Goal: Task Accomplishment & Management: Manage account settings

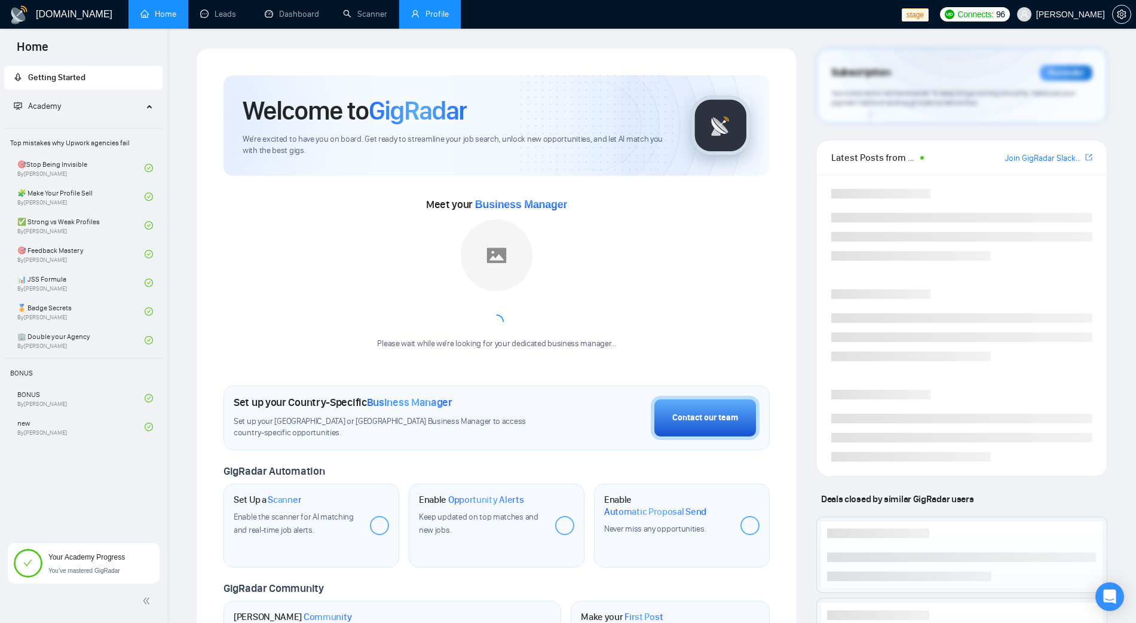
click at [431, 13] on link "Profile" at bounding box center [430, 14] width 38 height 10
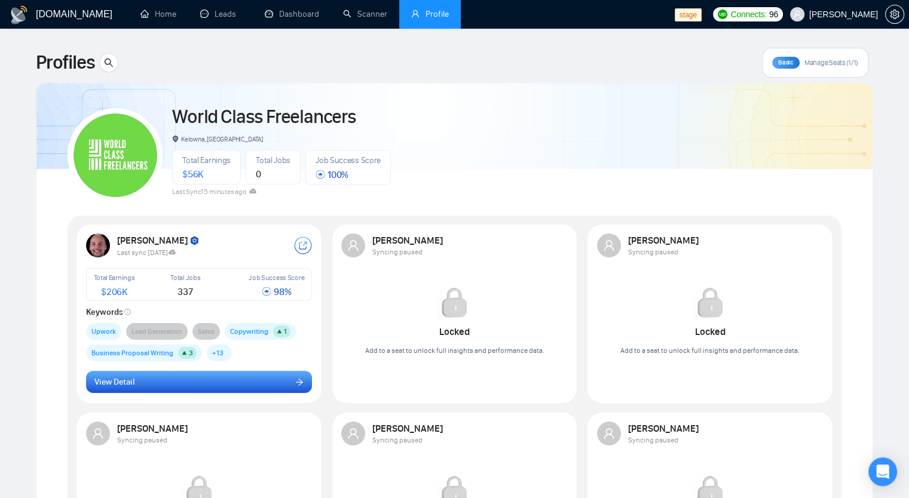
click at [217, 371] on button "View Detail" at bounding box center [199, 382] width 226 height 23
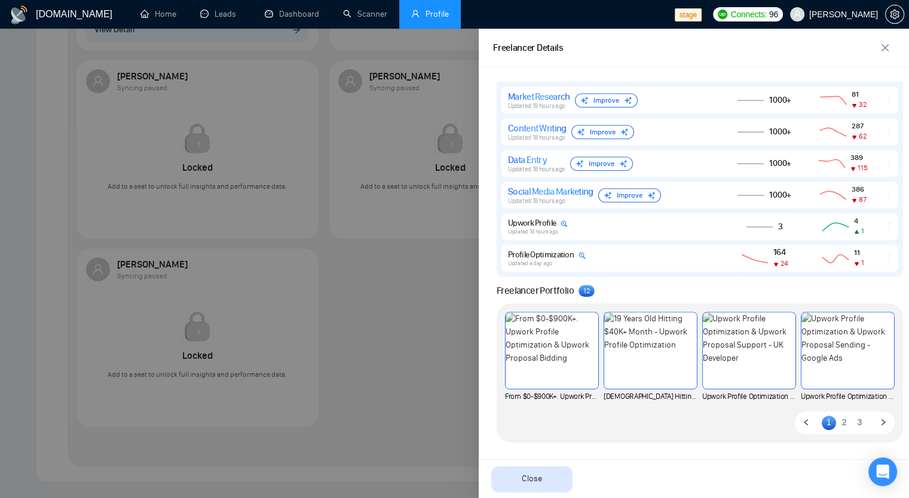
scroll to position [359, 0]
click at [881, 421] on icon "right" at bounding box center [883, 422] width 4 height 6
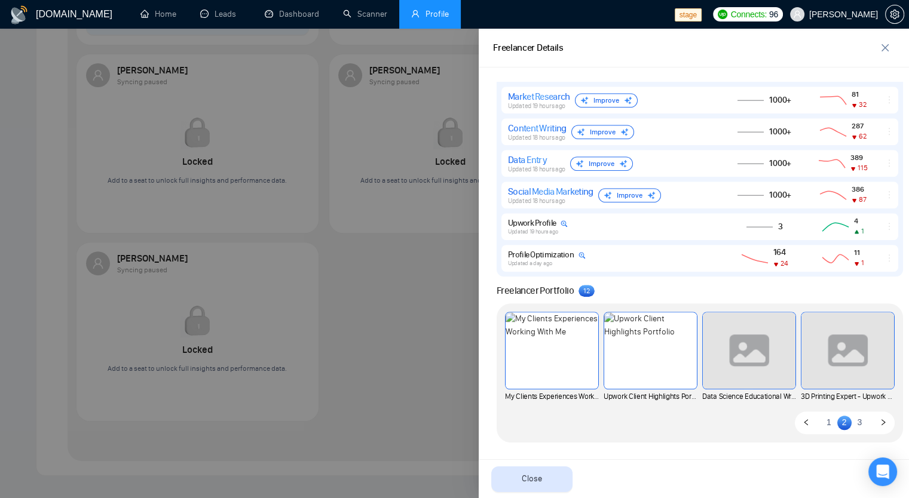
click at [803, 425] on icon "left" at bounding box center [806, 422] width 7 height 7
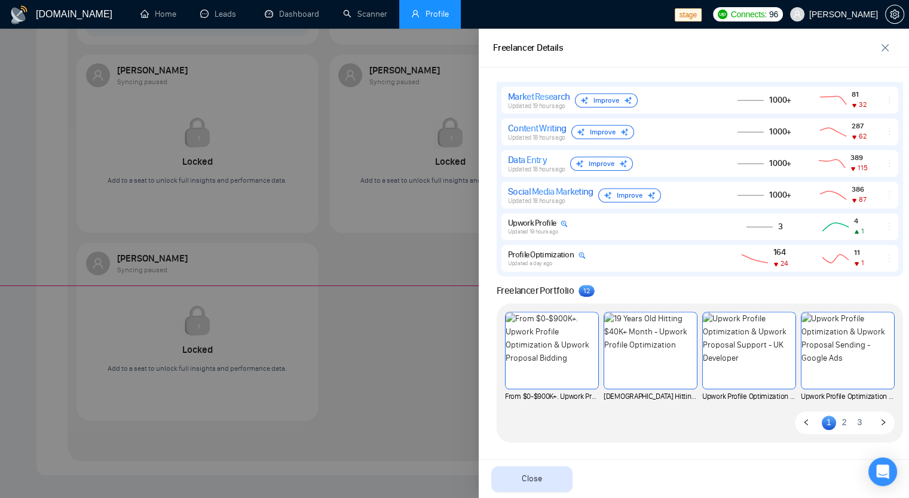
click at [620, 286] on div at bounding box center [454, 286] width 909 height 1
click at [882, 51] on icon "close" at bounding box center [885, 48] width 10 height 10
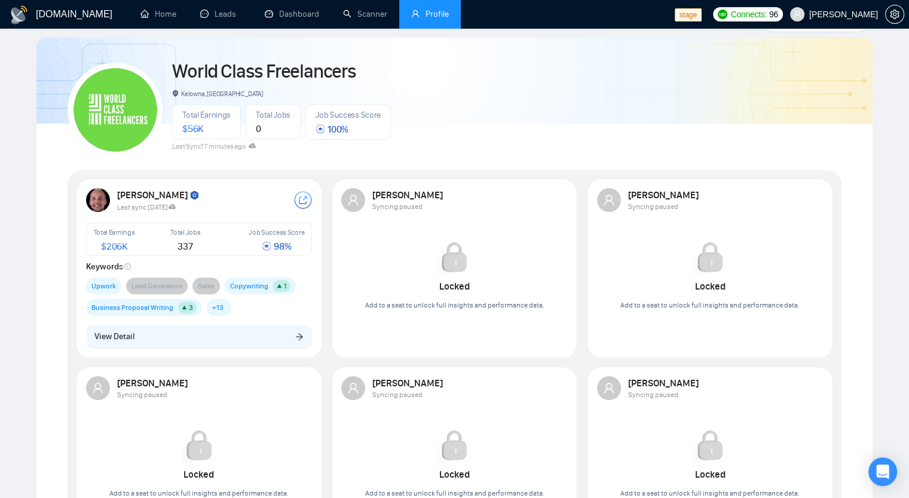
scroll to position [60, 0]
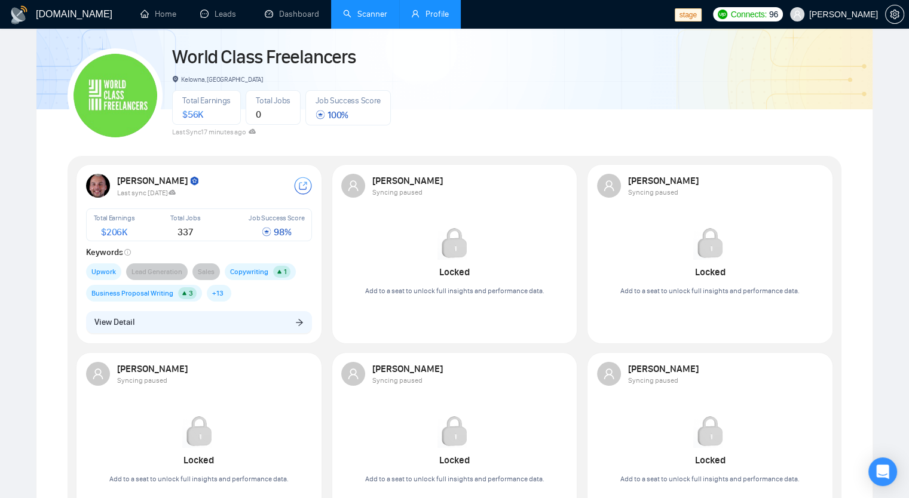
click at [343, 11] on link "Scanner" at bounding box center [365, 14] width 44 height 10
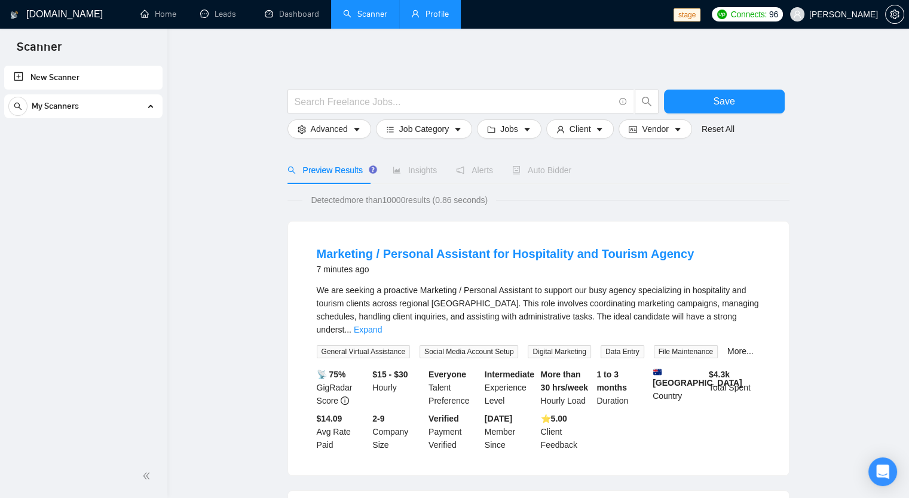
click at [550, 177] on div "Auto Bidder" at bounding box center [541, 170] width 59 height 27
click at [74, 108] on span "My Scanners" at bounding box center [55, 106] width 47 height 24
click at [287, 19] on link "Dashboard" at bounding box center [292, 14] width 54 height 10
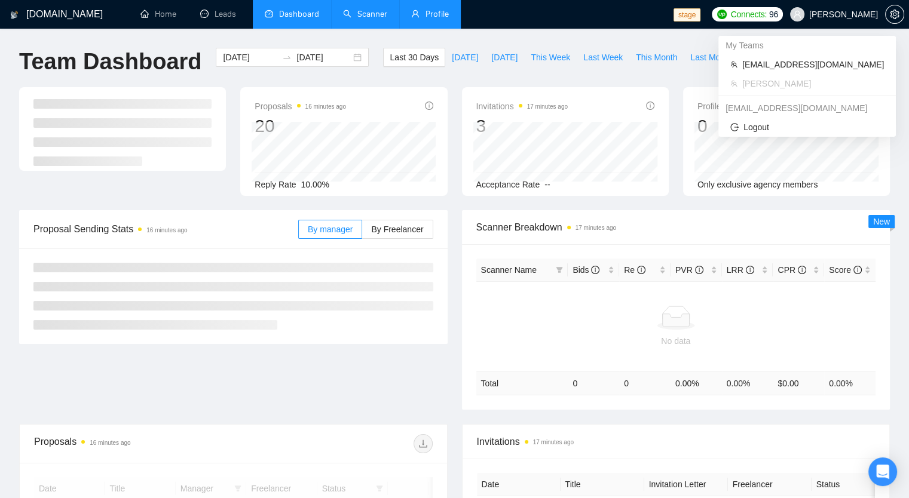
click at [862, 14] on span "[PERSON_NAME]" at bounding box center [843, 14] width 69 height 0
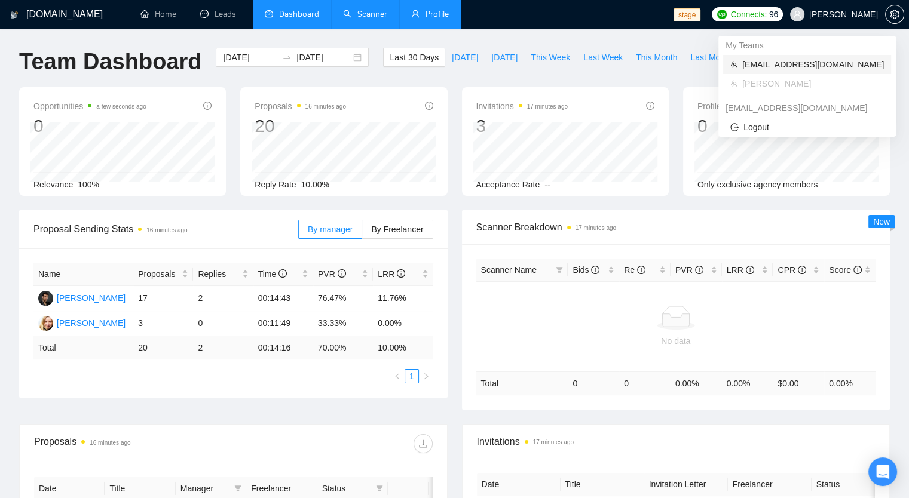
click at [794, 63] on span "[EMAIL_ADDRESS][DOMAIN_NAME]" at bounding box center [813, 64] width 142 height 13
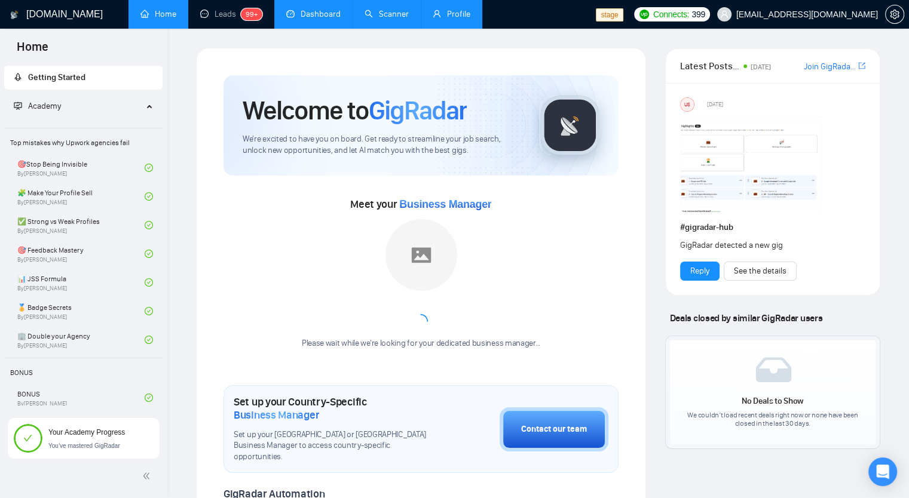
click at [451, 17] on link "Profile" at bounding box center [452, 14] width 38 height 10
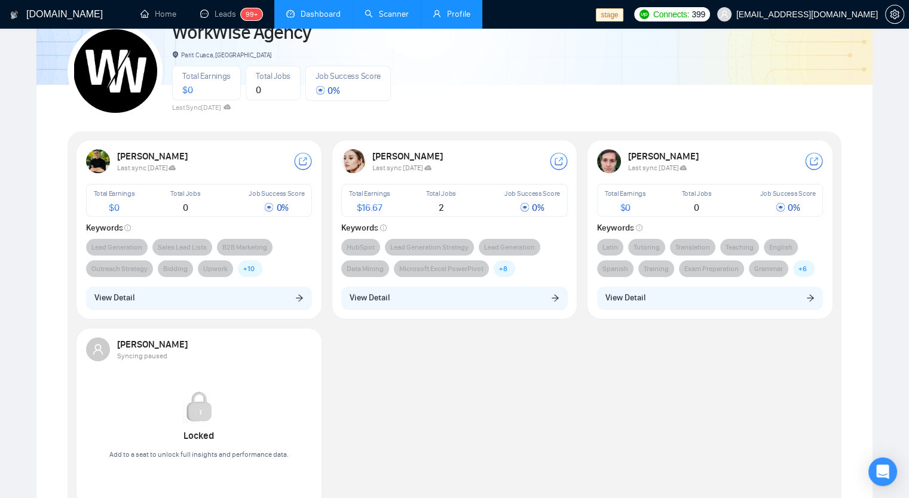
scroll to position [120, 0]
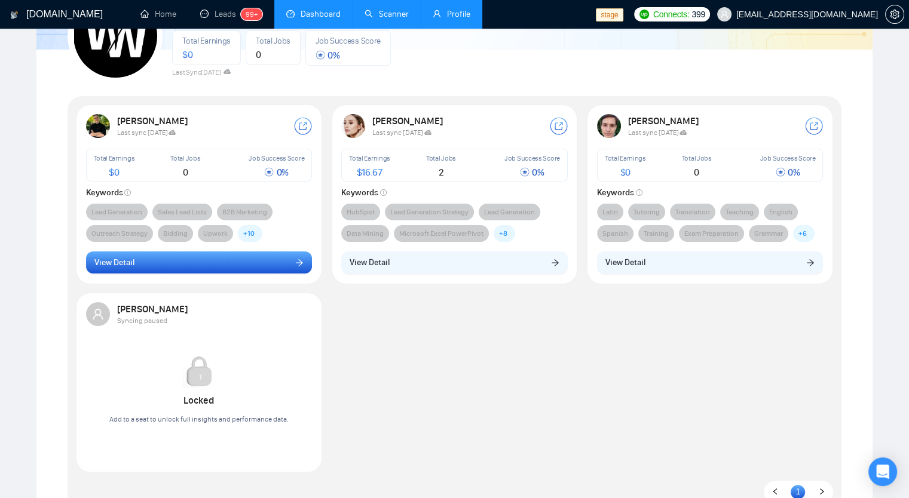
click at [271, 259] on button "View Detail" at bounding box center [199, 263] width 226 height 23
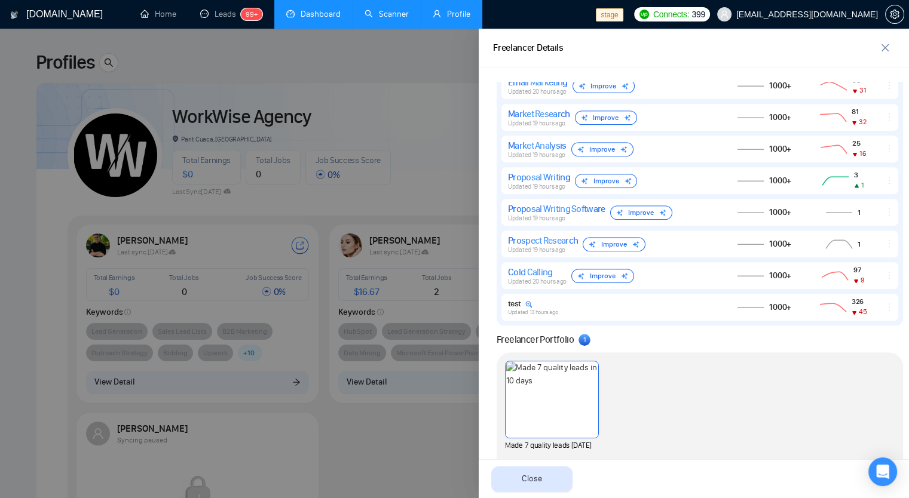
scroll to position [886, 0]
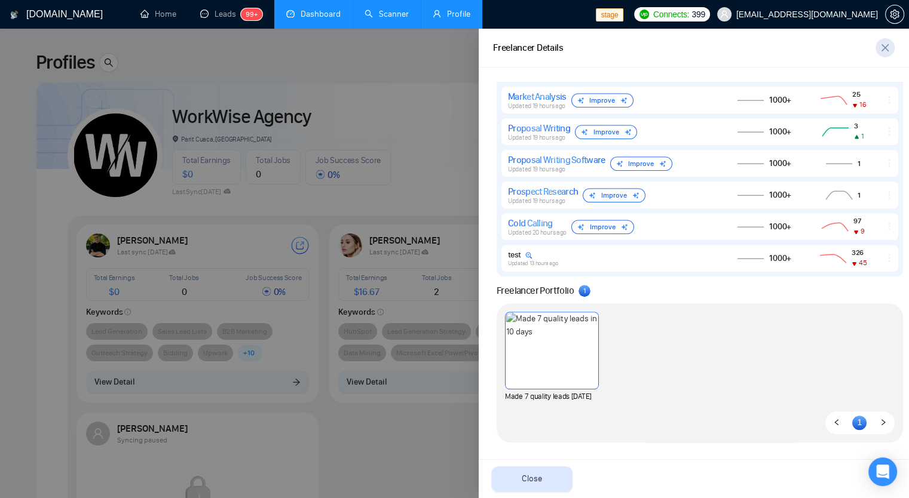
click at [887, 46] on icon "close" at bounding box center [884, 47] width 7 height 7
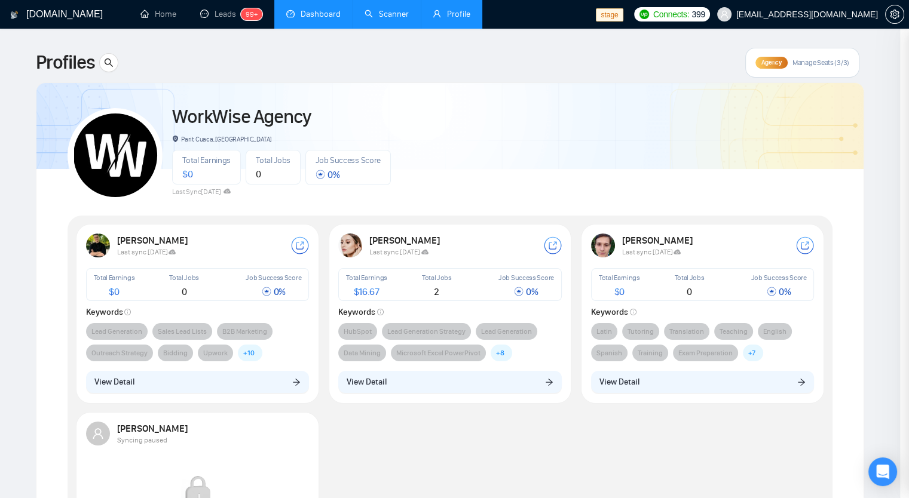
scroll to position [0, 0]
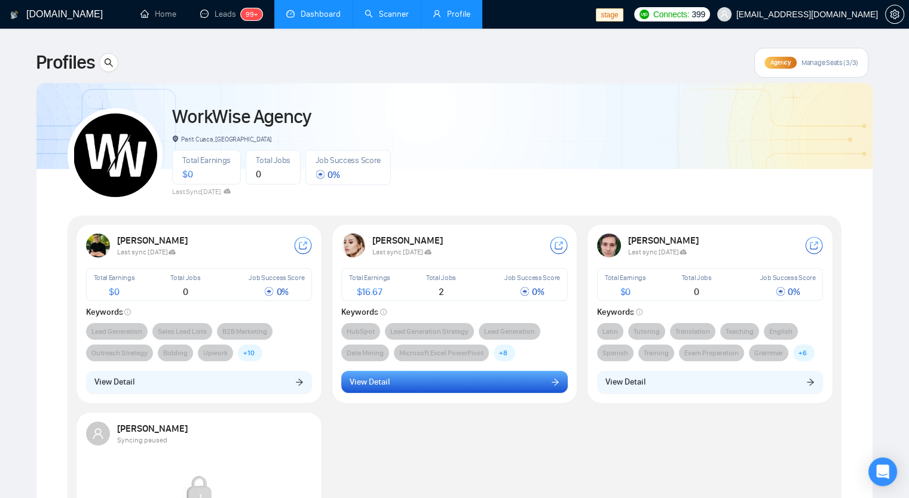
click at [468, 387] on button "View Detail" at bounding box center [454, 382] width 226 height 23
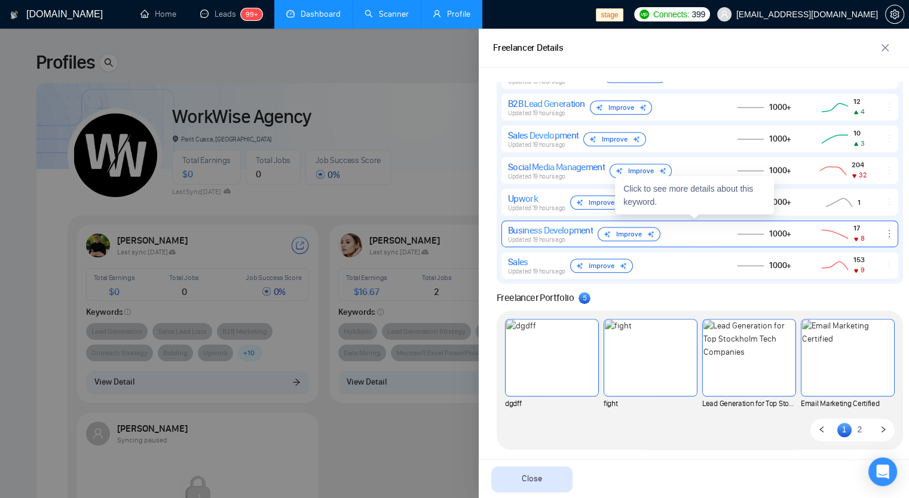
scroll to position [791, 0]
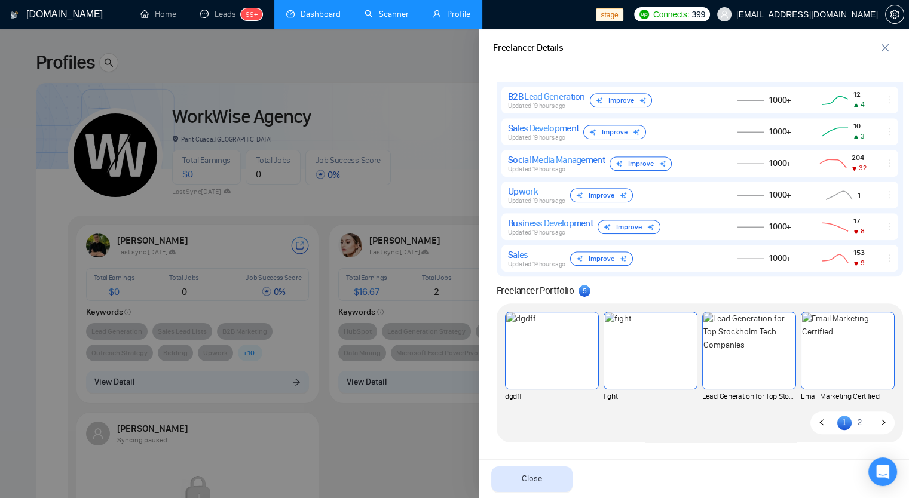
click at [411, 76] on div at bounding box center [454, 264] width 909 height 470
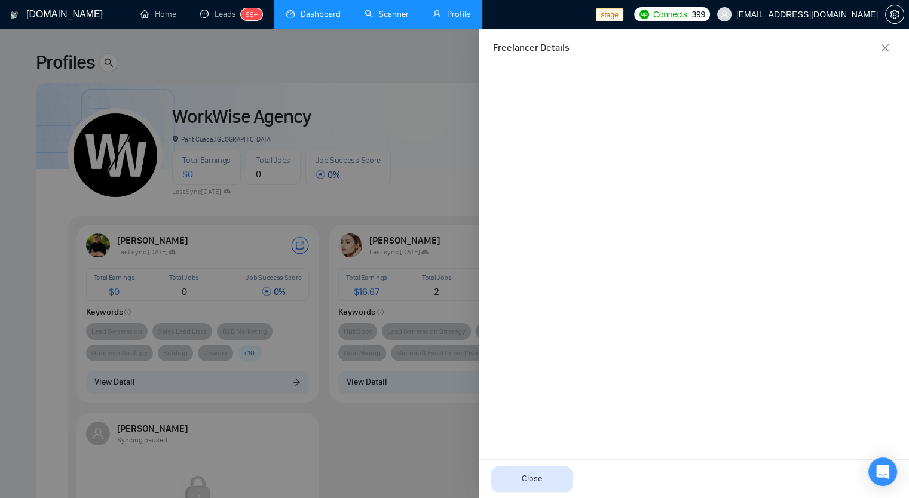
scroll to position [0, 0]
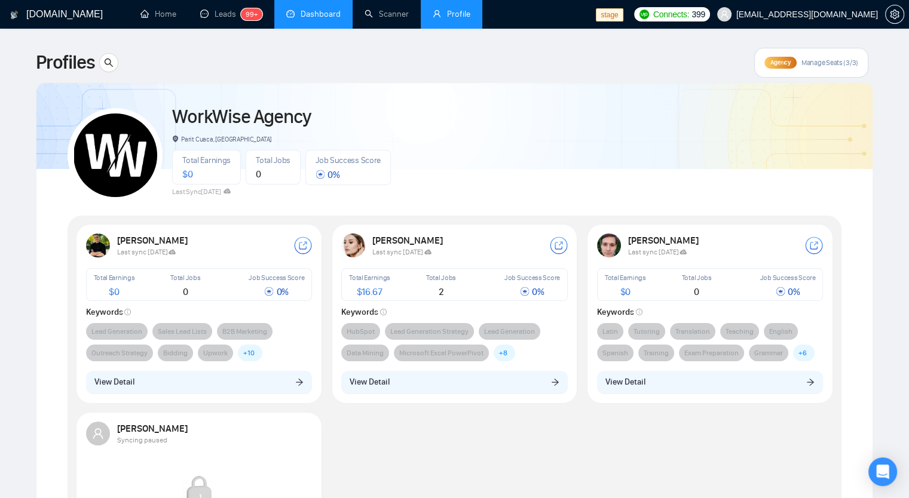
click at [320, 10] on link "Dashboard" at bounding box center [313, 14] width 54 height 10
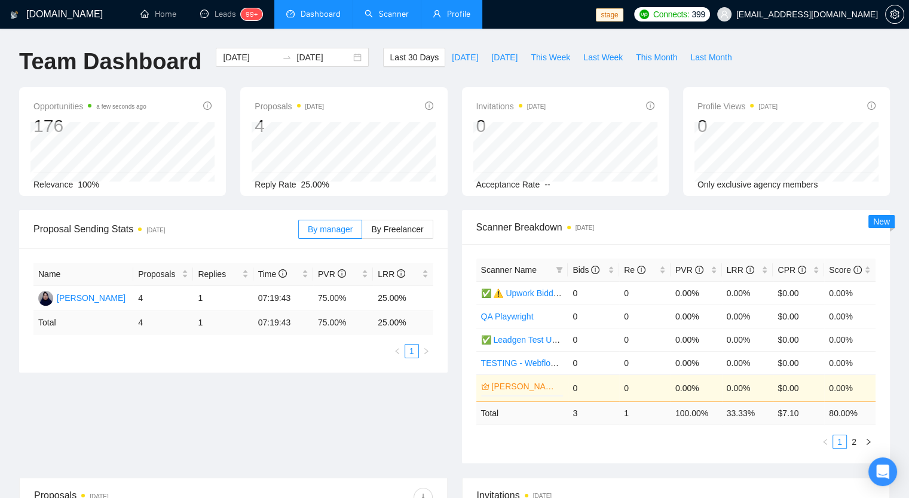
click at [398, 19] on link "Scanner" at bounding box center [387, 14] width 44 height 10
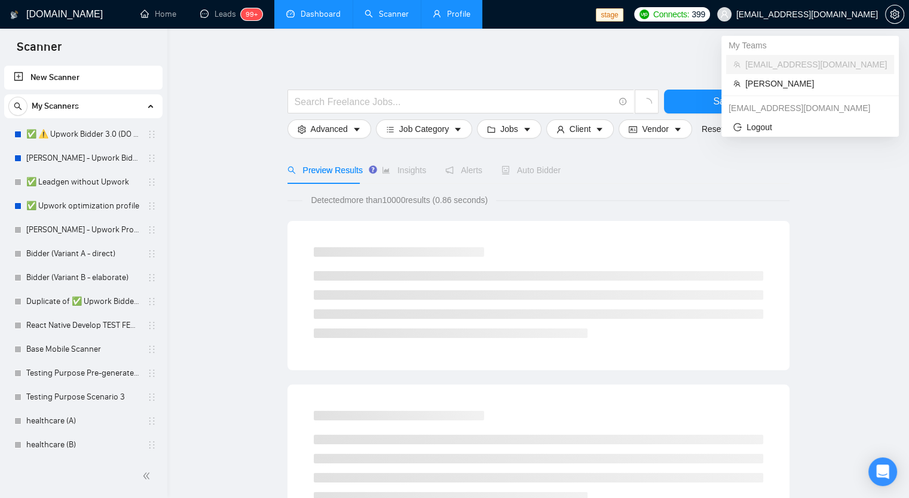
click at [789, 14] on span "[EMAIL_ADDRESS][DOMAIN_NAME]" at bounding box center [807, 14] width 142 height 0
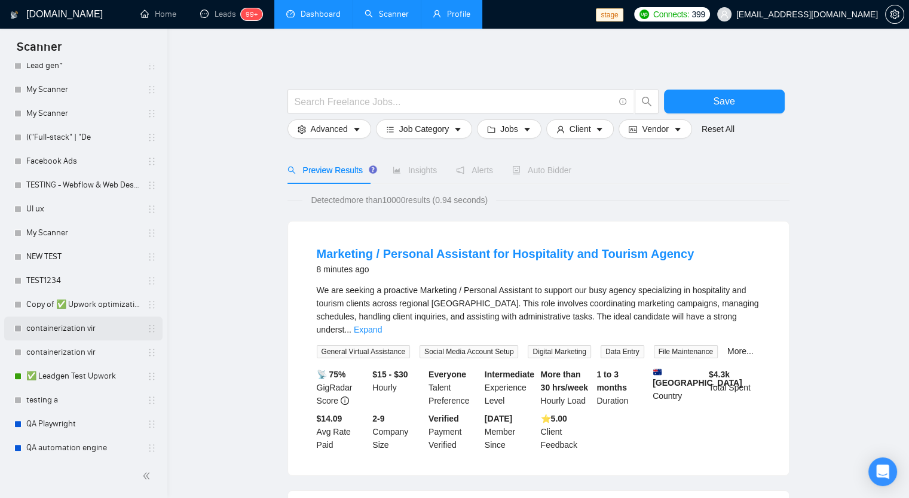
scroll to position [1317, 0]
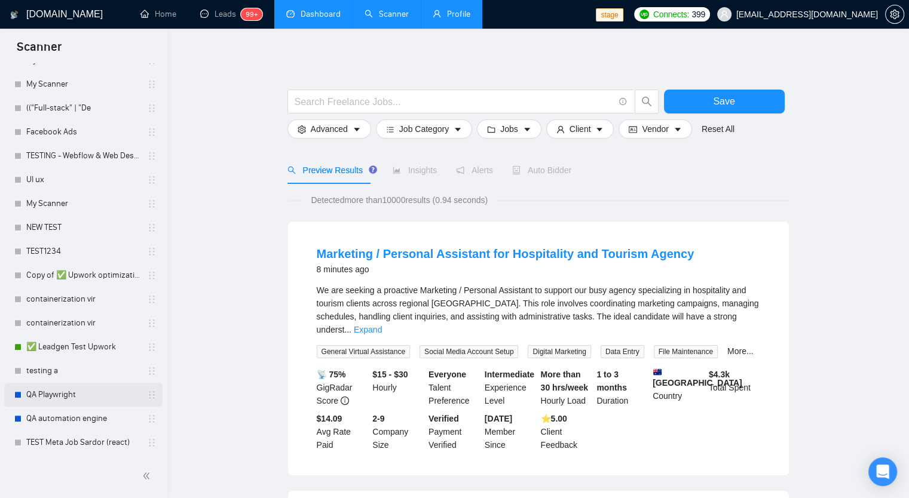
click at [74, 397] on link "QA Playwright" at bounding box center [83, 395] width 114 height 24
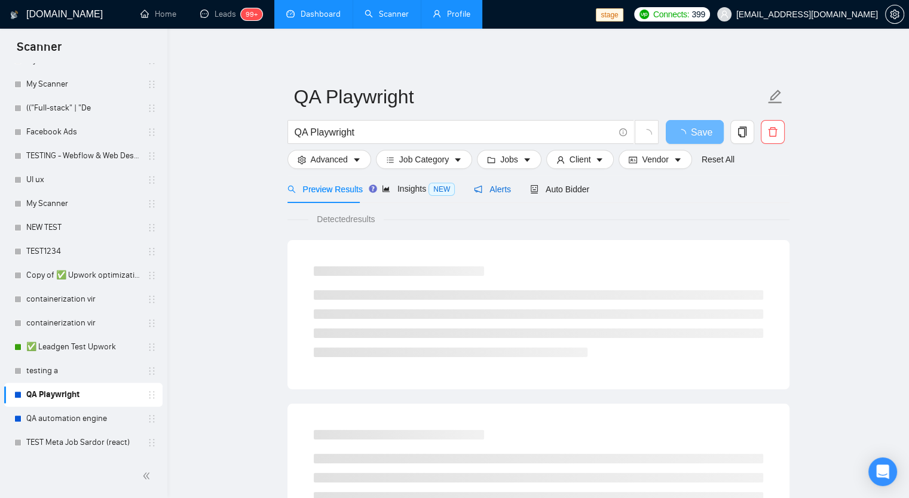
click at [502, 186] on span "Alerts" at bounding box center [492, 190] width 37 height 10
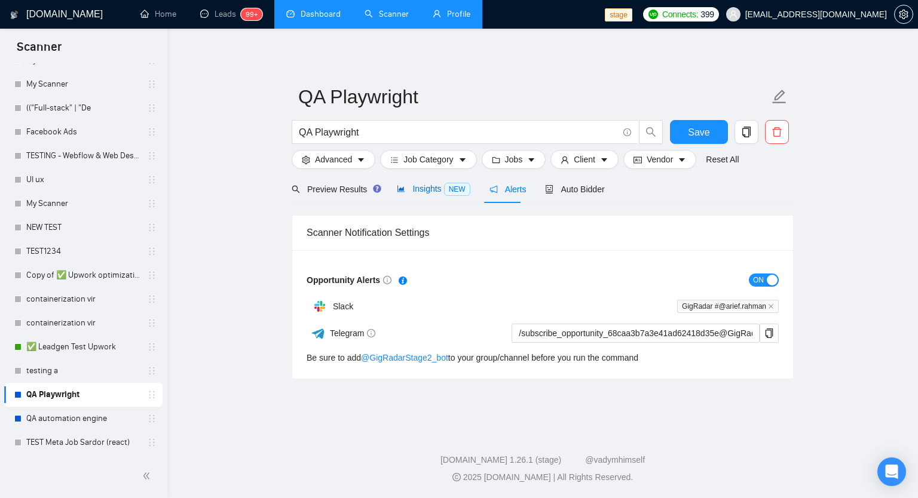
click at [448, 192] on span "NEW" at bounding box center [457, 189] width 26 height 13
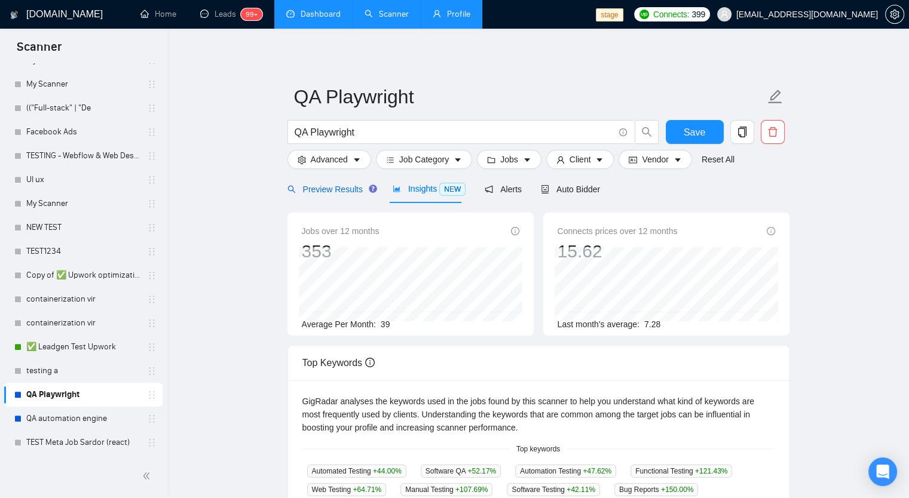
click at [344, 193] on span "Preview Results" at bounding box center [330, 190] width 86 height 10
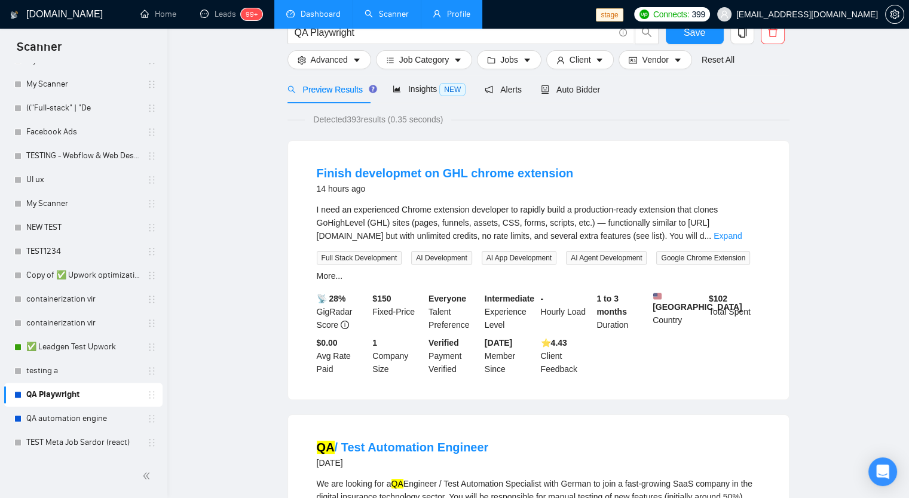
scroll to position [8, 0]
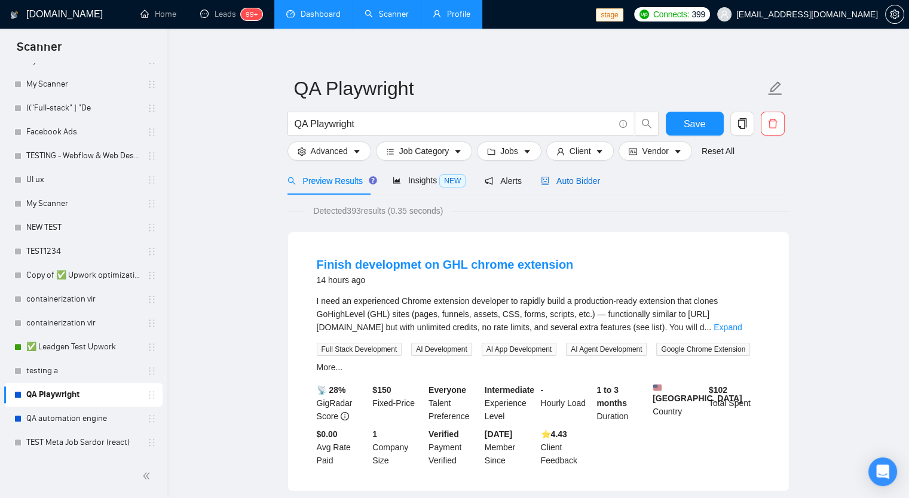
click at [571, 174] on div "Auto Bidder" at bounding box center [570, 180] width 59 height 13
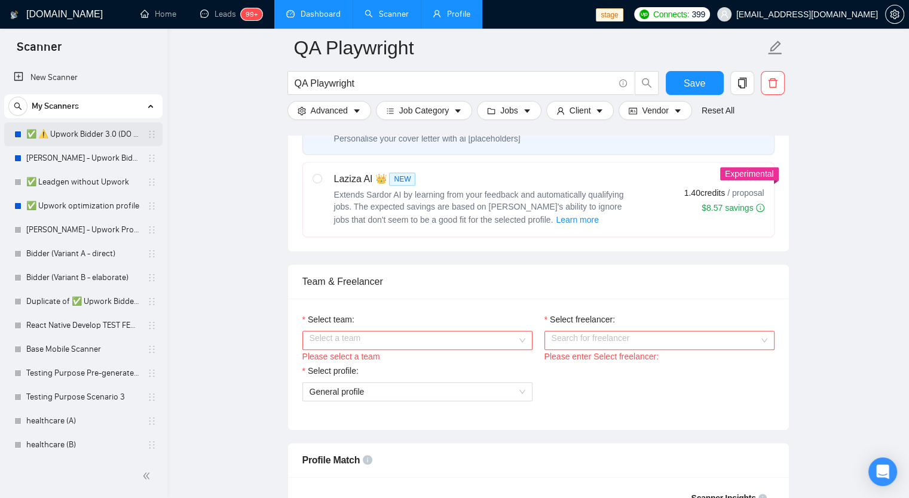
click at [78, 132] on link "✅ ⚠️ Upwork Bidder 3.0 (DO NOT TOUCH)" at bounding box center [83, 135] width 114 height 24
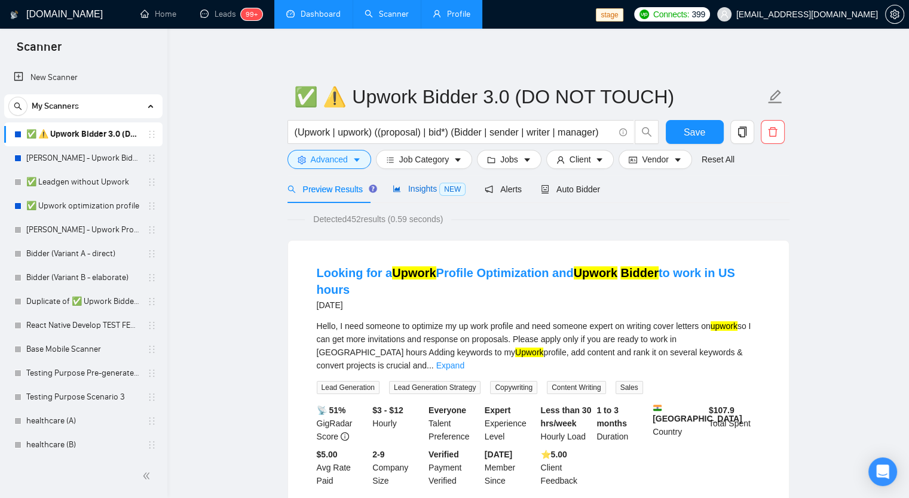
click at [410, 194] on span "Insights NEW" at bounding box center [429, 189] width 73 height 10
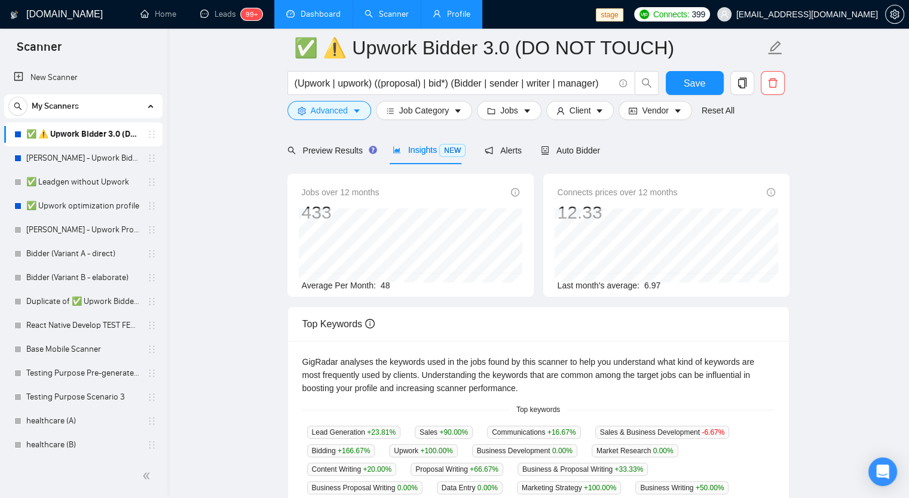
scroll to position [55, 0]
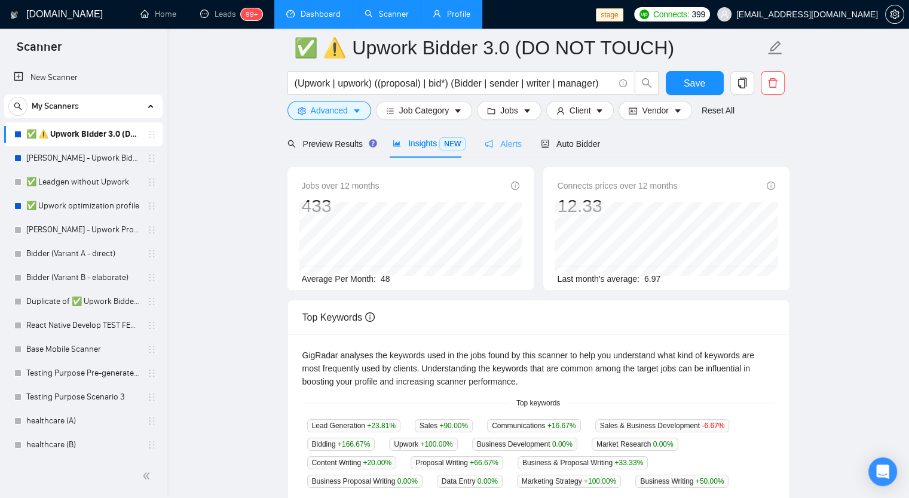
click at [514, 150] on div "Alerts" at bounding box center [503, 144] width 37 height 28
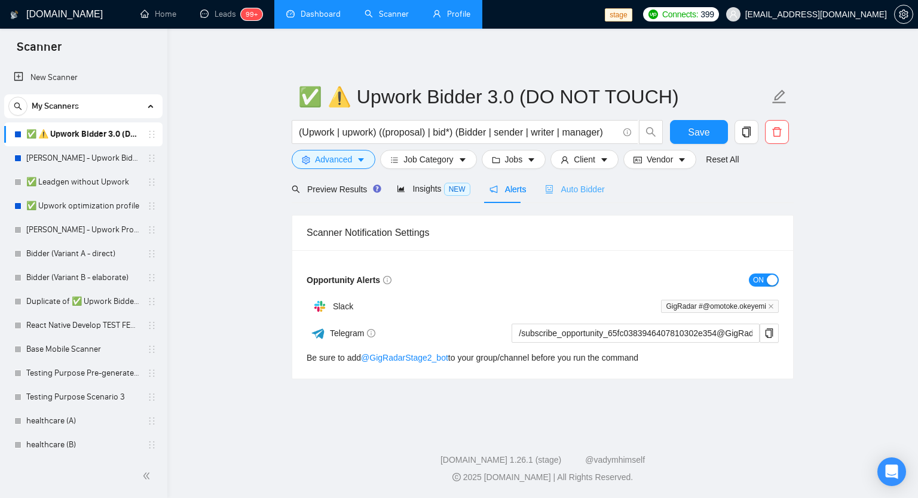
click at [580, 182] on div "Auto Bidder" at bounding box center [574, 189] width 59 height 28
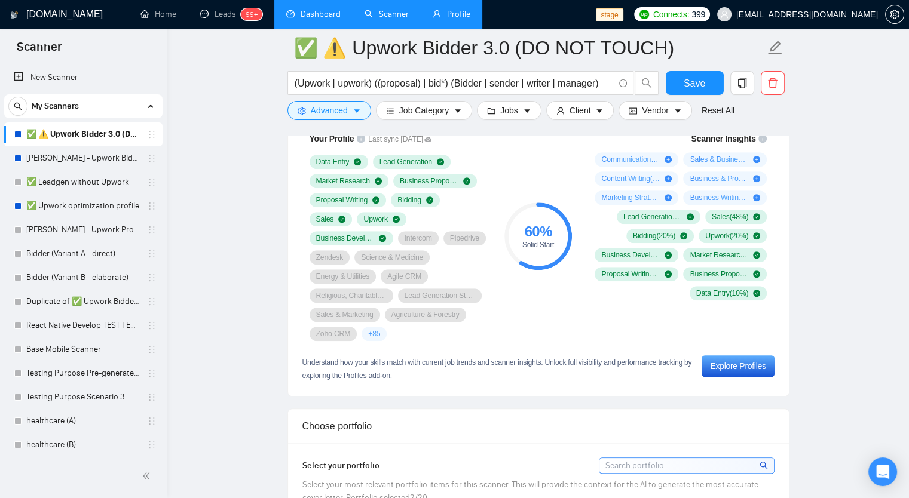
scroll to position [830, 0]
click at [470, 18] on link "Profile" at bounding box center [452, 14] width 38 height 10
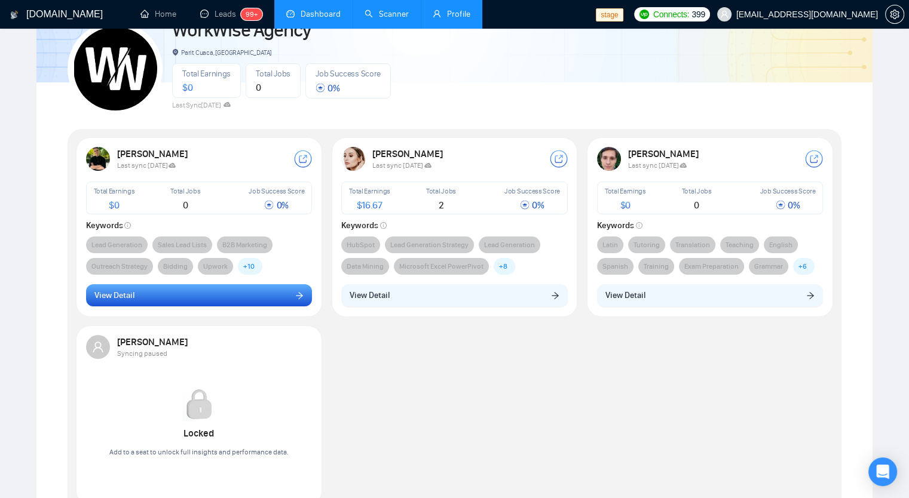
scroll to position [120, 0]
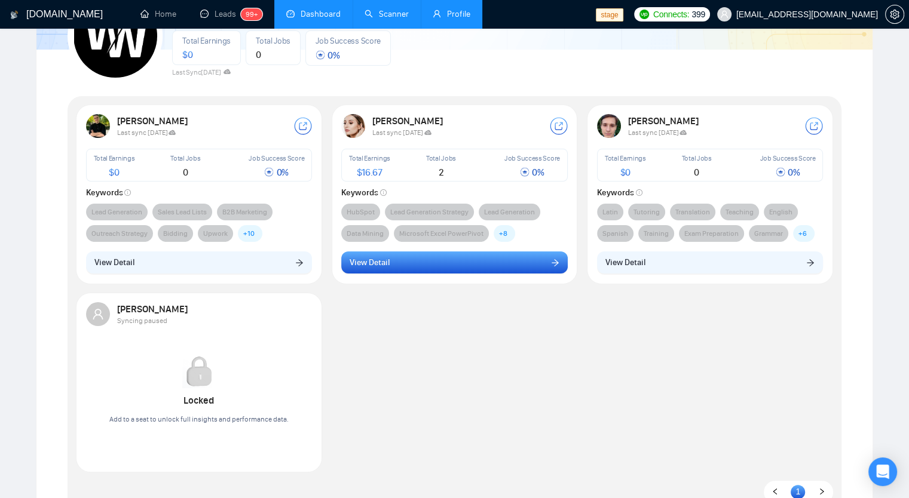
click at [483, 264] on button "View Detail" at bounding box center [454, 263] width 226 height 23
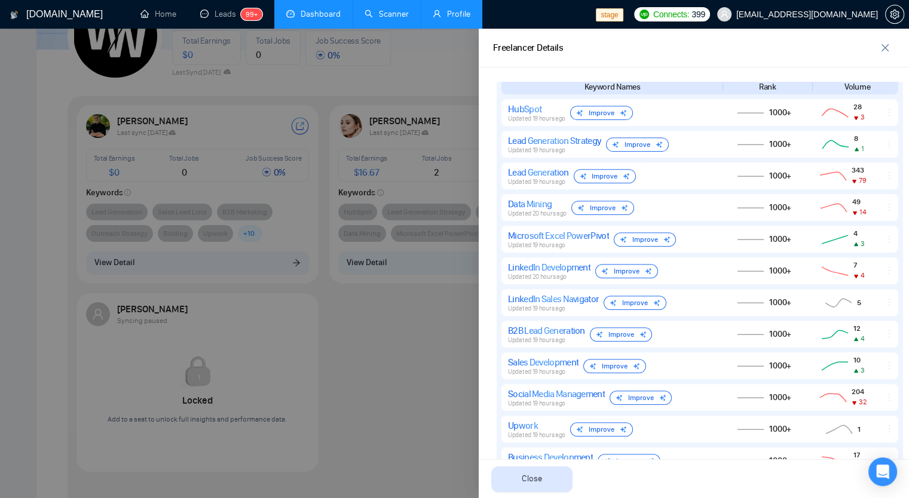
scroll to position [559, 0]
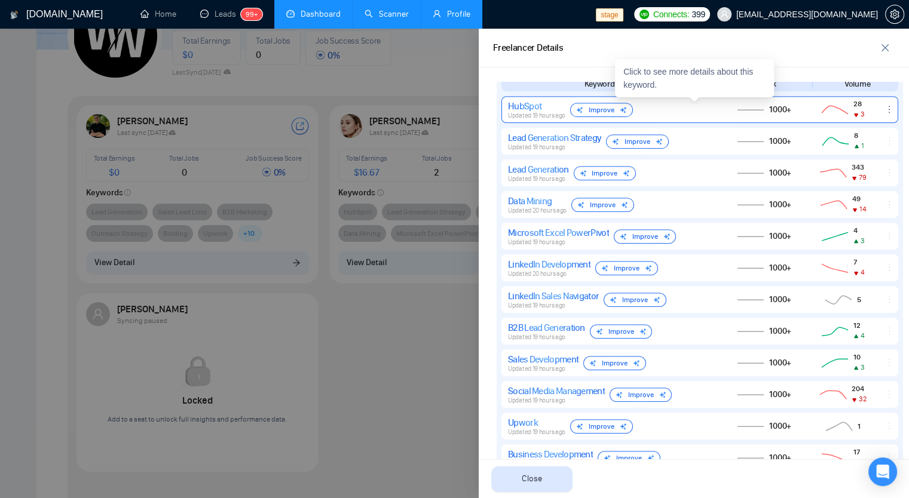
click at [526, 112] on span "Updated 19 hours ago" at bounding box center [536, 116] width 57 height 8
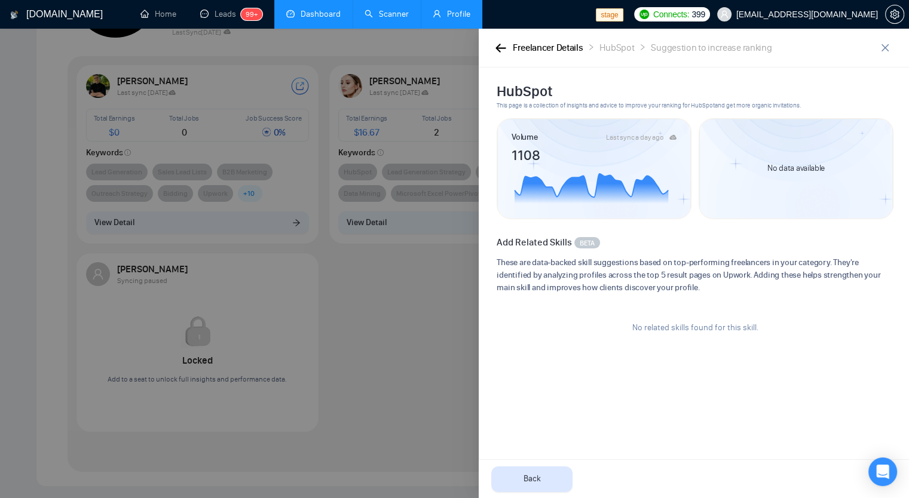
scroll to position [104, 0]
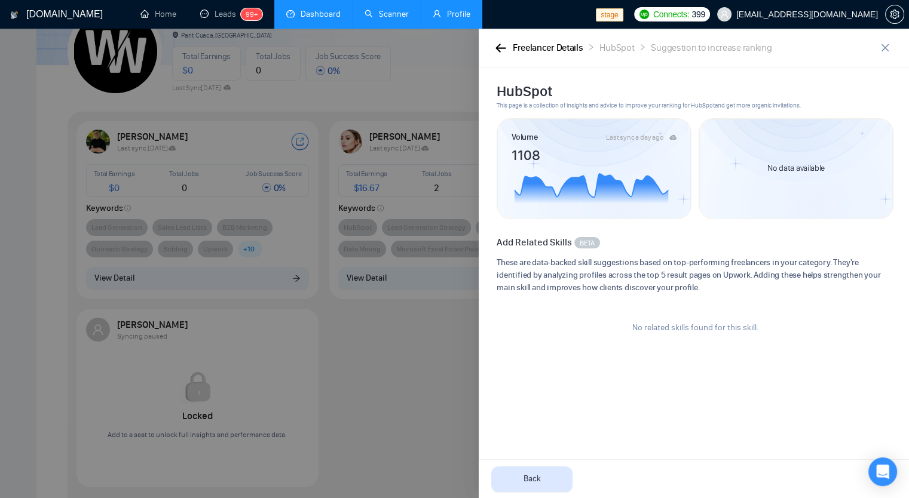
click at [513, 54] on div "Freelancer Details" at bounding box center [548, 48] width 71 height 15
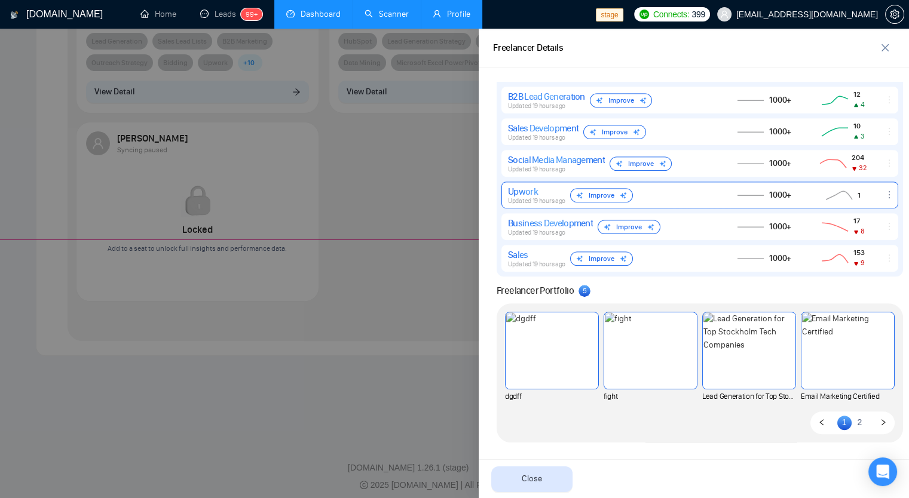
scroll to position [298, 0]
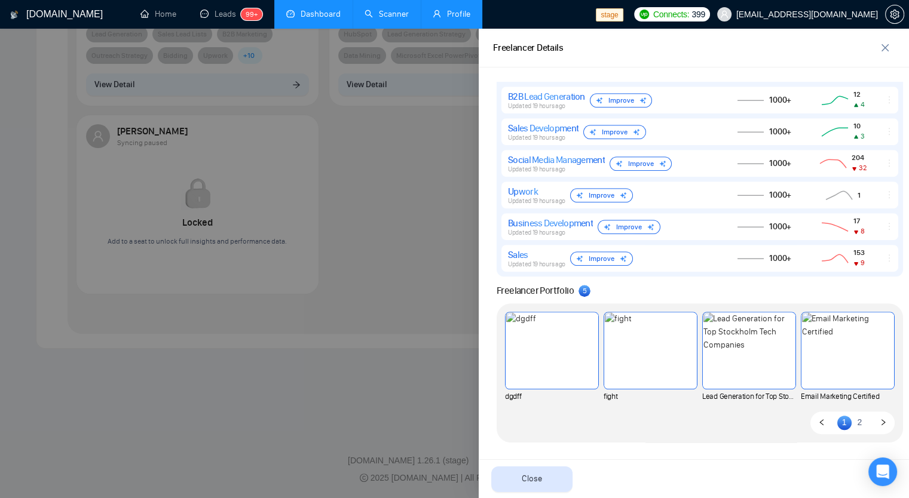
click at [368, 183] on div at bounding box center [454, 264] width 909 height 470
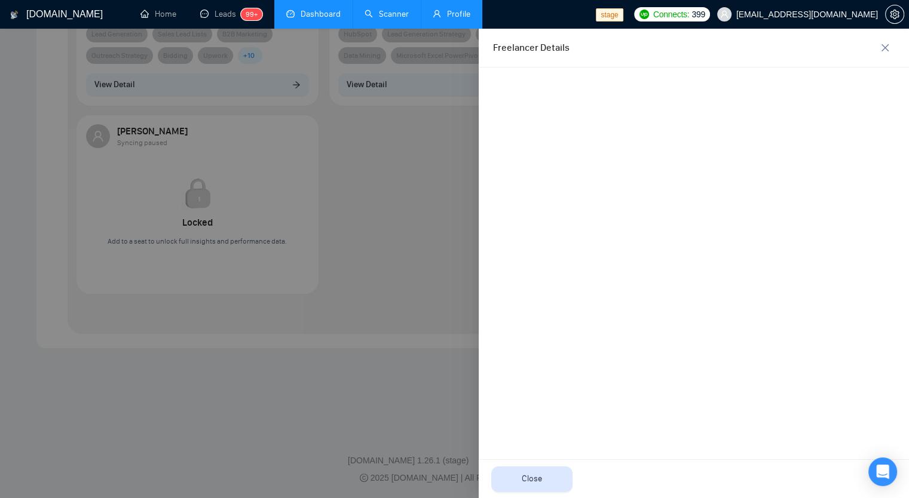
scroll to position [0, 0]
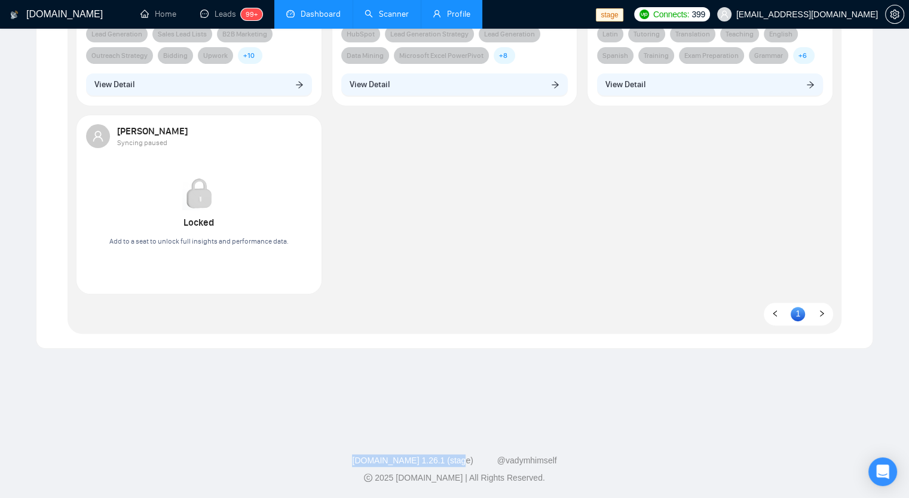
drag, startPoint x: 356, startPoint y: 460, endPoint x: 466, endPoint y: 458, distance: 109.4
click at [466, 458] on div "GigRadar.io 1.26.1 (stage) @vadymhimself" at bounding box center [455, 461] width 890 height 13
copy link "[DOMAIN_NAME] 1.26.1 (stage)"
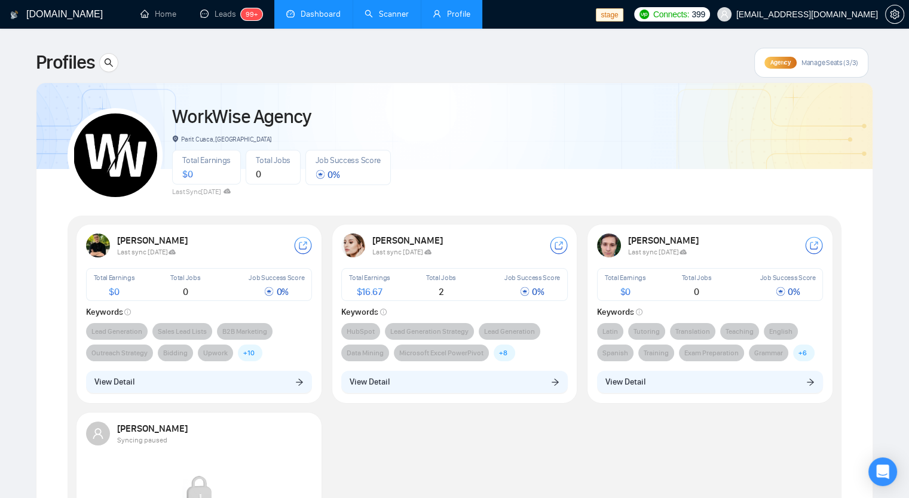
click at [378, 19] on link "Scanner" at bounding box center [387, 14] width 44 height 10
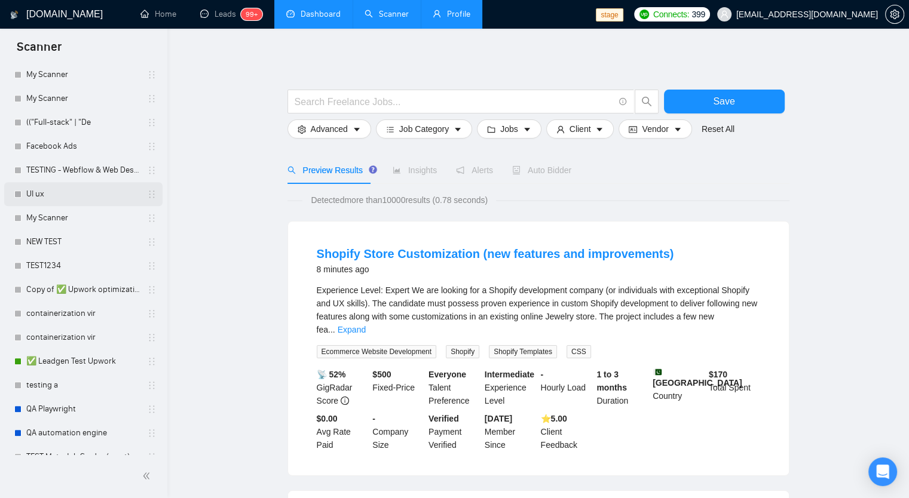
scroll to position [1317, 0]
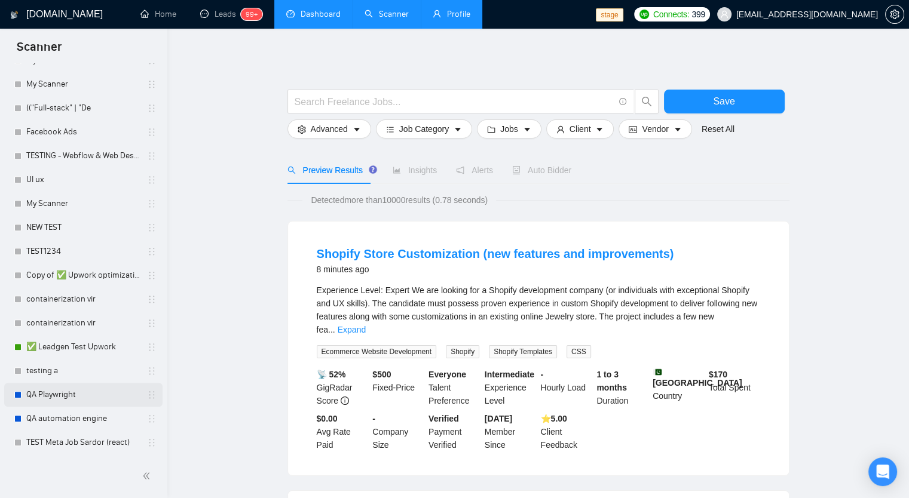
click at [60, 393] on link "QA Playwright" at bounding box center [83, 395] width 114 height 24
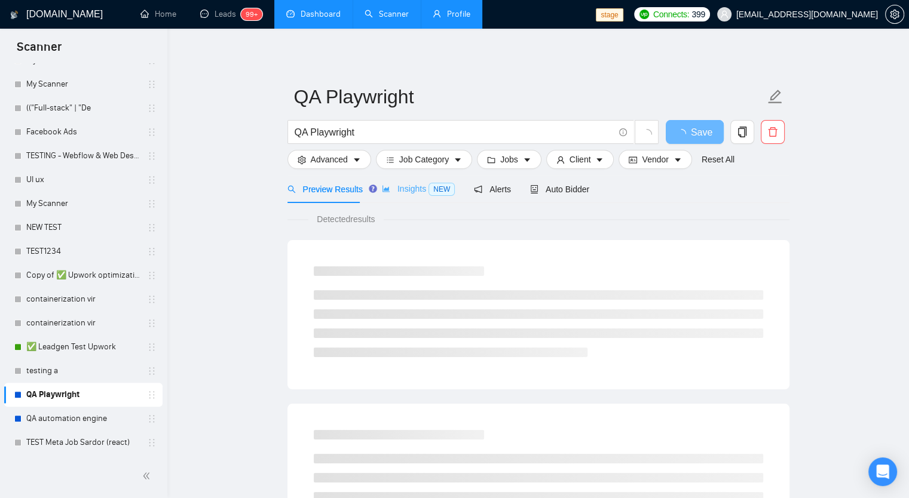
click at [427, 197] on div "Insights NEW" at bounding box center [418, 189] width 73 height 28
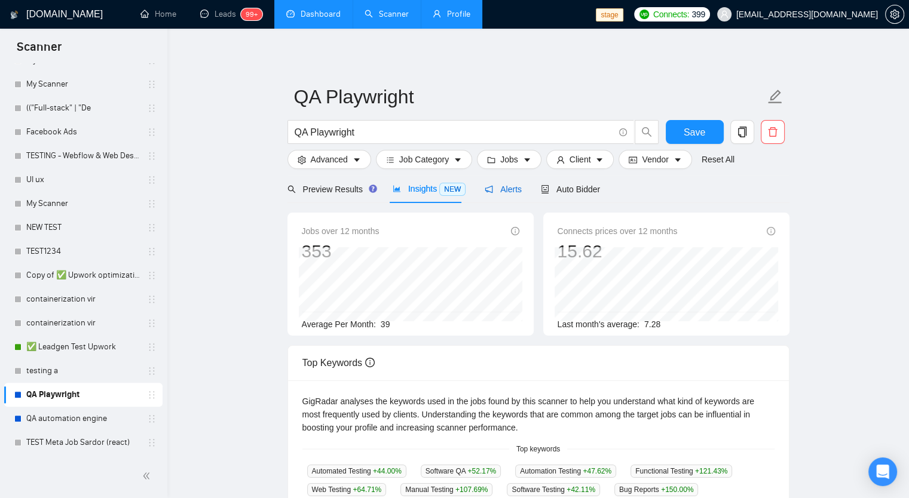
click at [495, 192] on span "Alerts" at bounding box center [503, 190] width 37 height 10
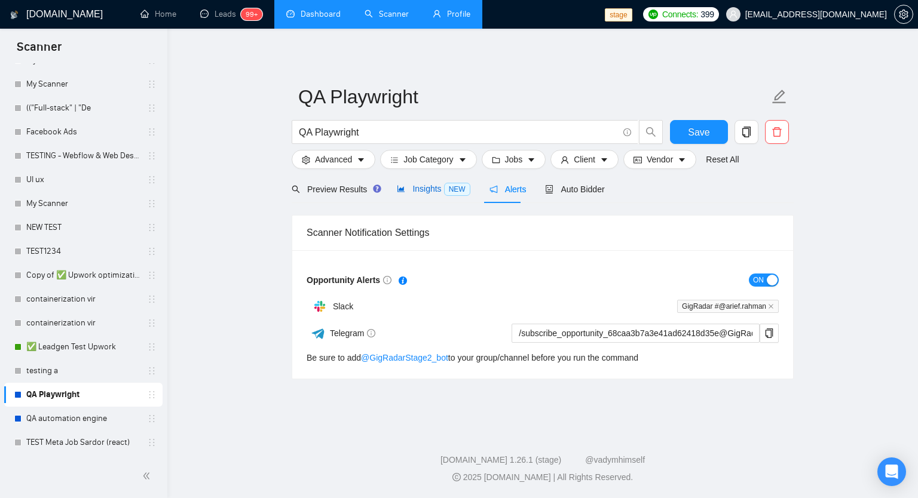
click at [436, 194] on span "Insights NEW" at bounding box center [433, 189] width 73 height 10
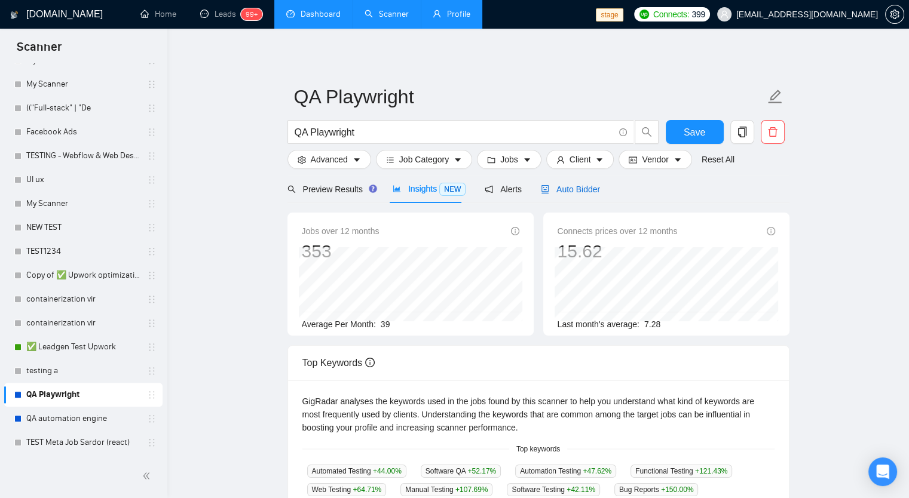
click at [562, 185] on span "Auto Bidder" at bounding box center [570, 190] width 59 height 10
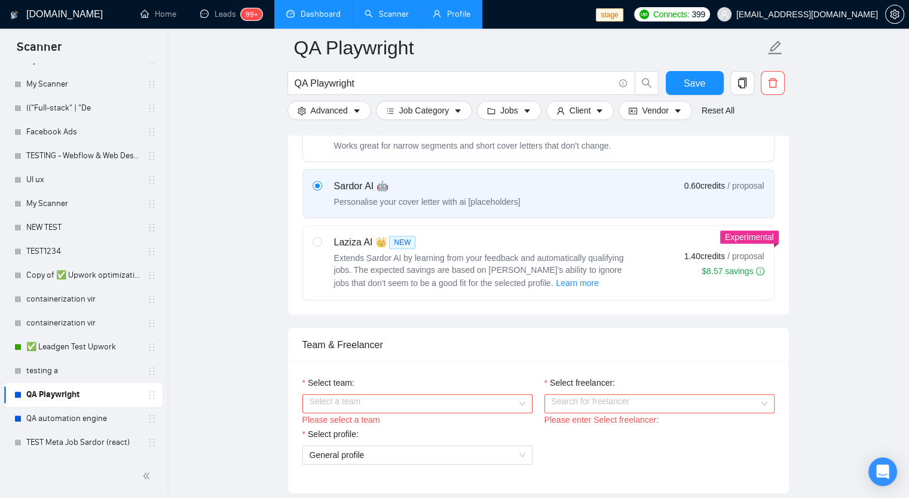
scroll to position [478, 0]
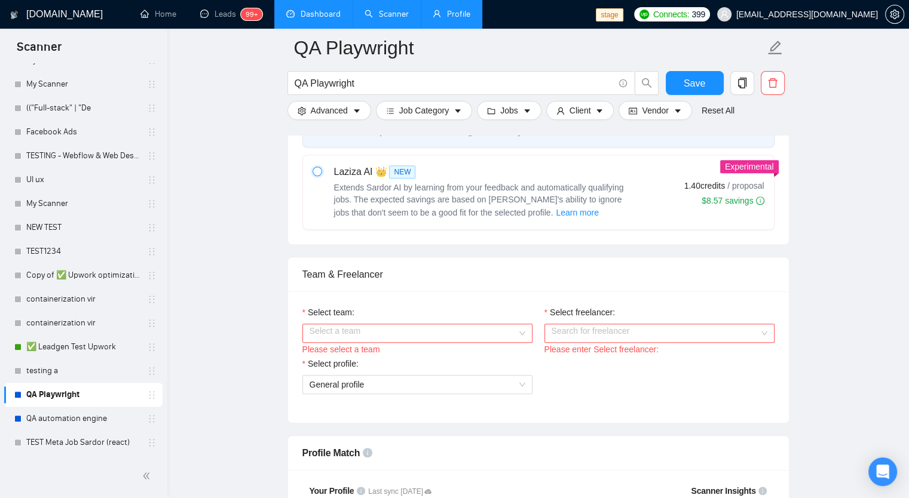
click at [318, 171] on input "radio" at bounding box center [317, 171] width 8 height 8
radio input "true"
radio input "false"
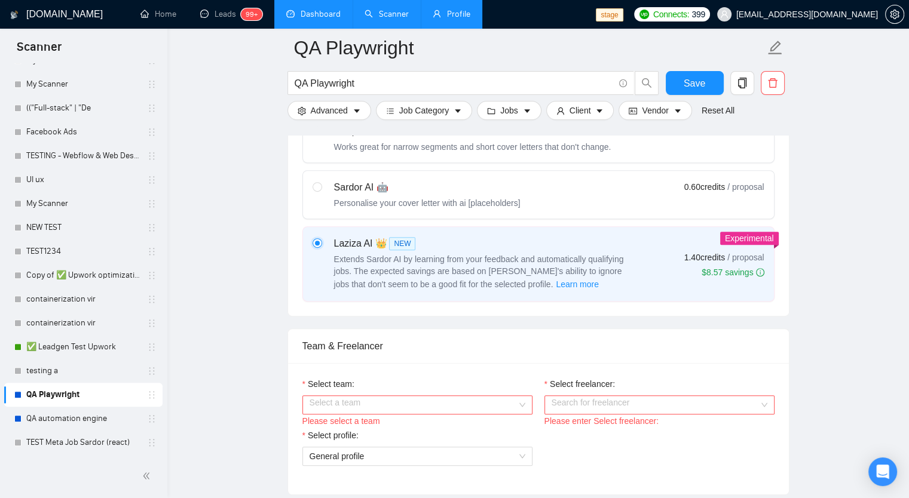
scroll to position [359, 0]
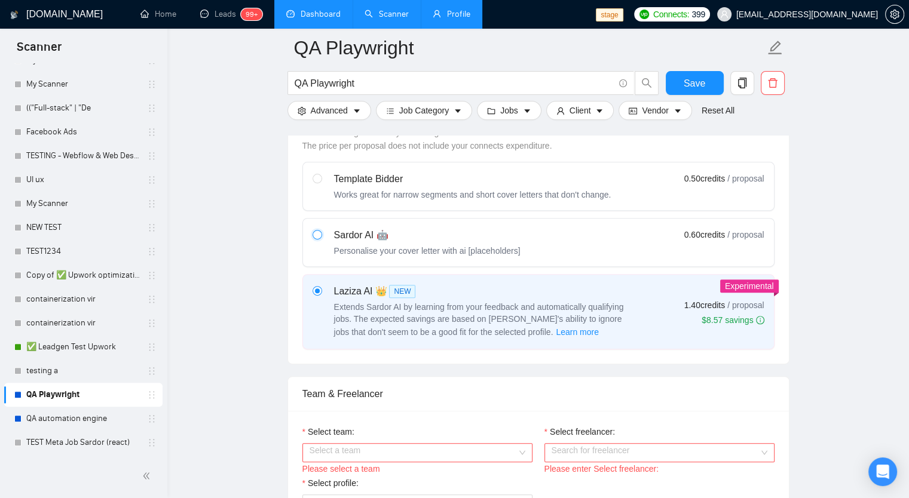
click at [317, 230] on input "radio" at bounding box center [317, 234] width 8 height 8
radio input "true"
radio input "false"
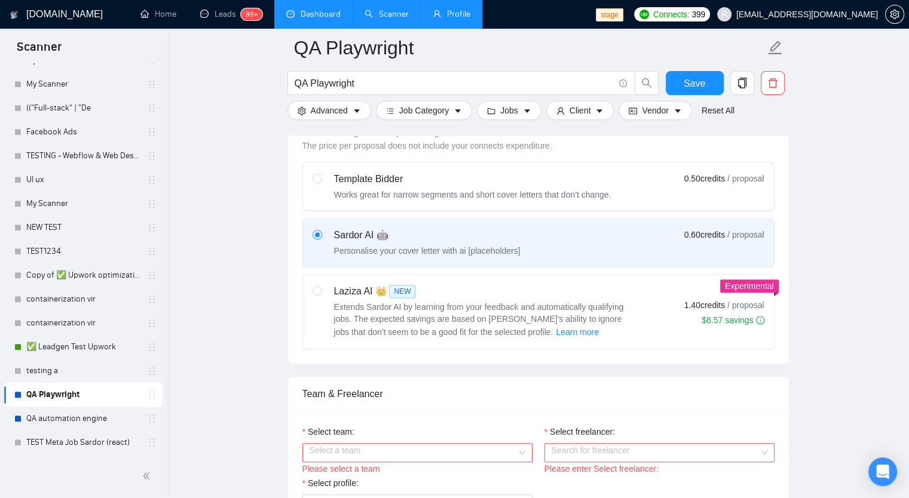
click at [311, 274] on div "Experimental Laziza AI 👑 NEW Extends Sardor AI by learning from your feedback a…" at bounding box center [538, 311] width 472 height 75
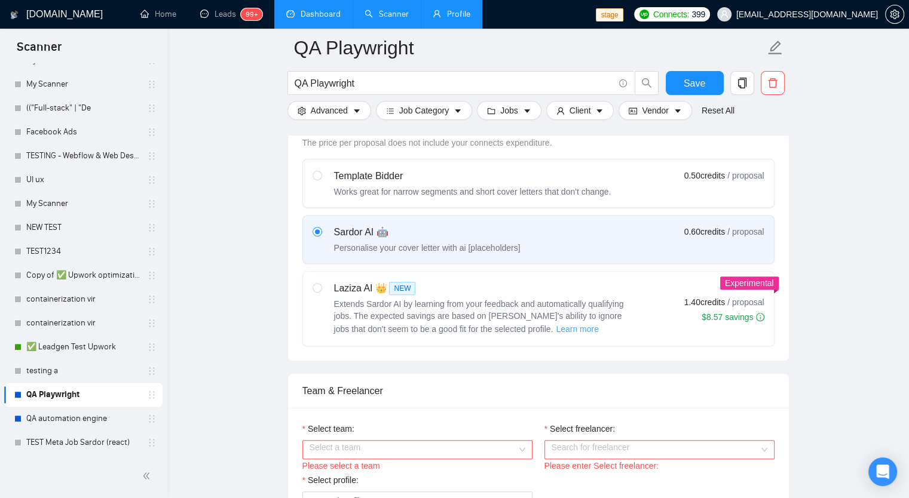
click at [556, 328] on span "Learn more" at bounding box center [577, 329] width 43 height 13
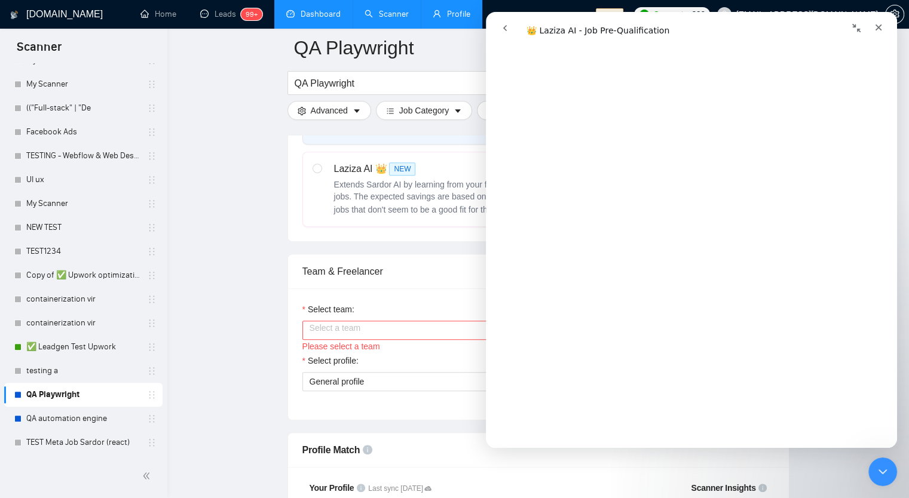
scroll to position [2292, 0]
click at [871, 29] on div "Close" at bounding box center [879, 28] width 22 height 22
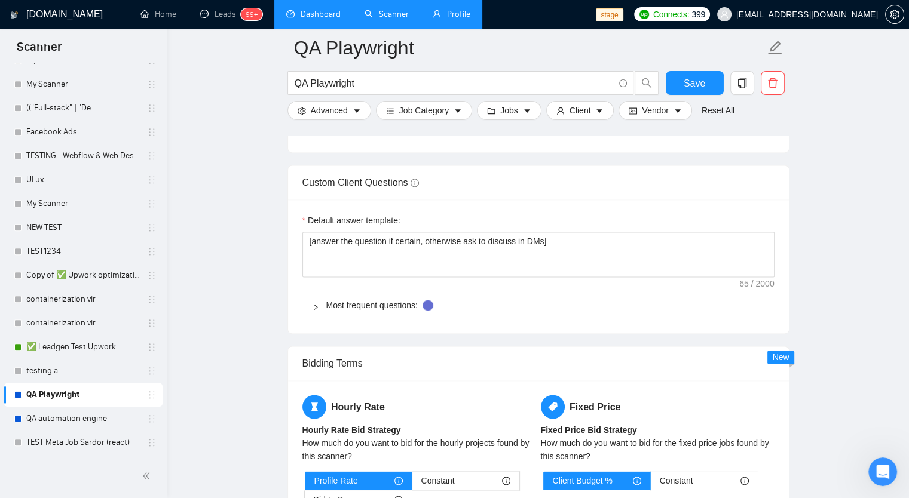
scroll to position [1680, 0]
click at [316, 311] on div "Most frequent questions:" at bounding box center [538, 305] width 472 height 27
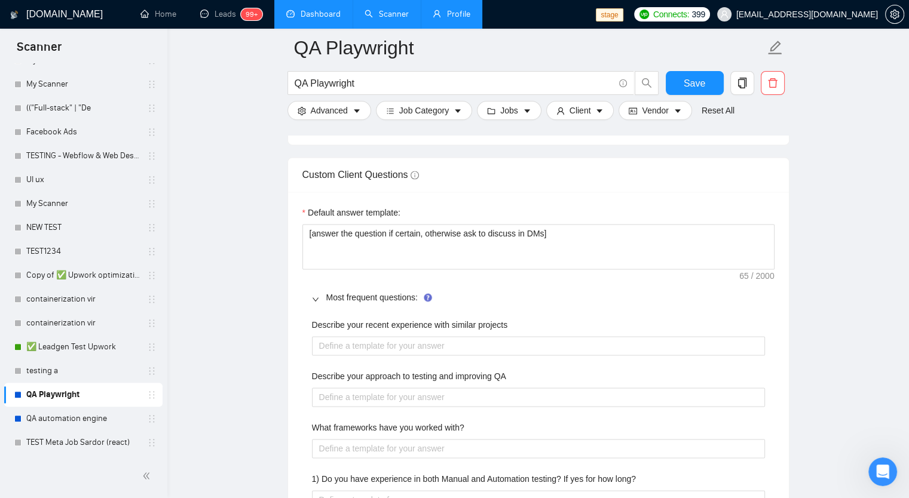
scroll to position [1689, 0]
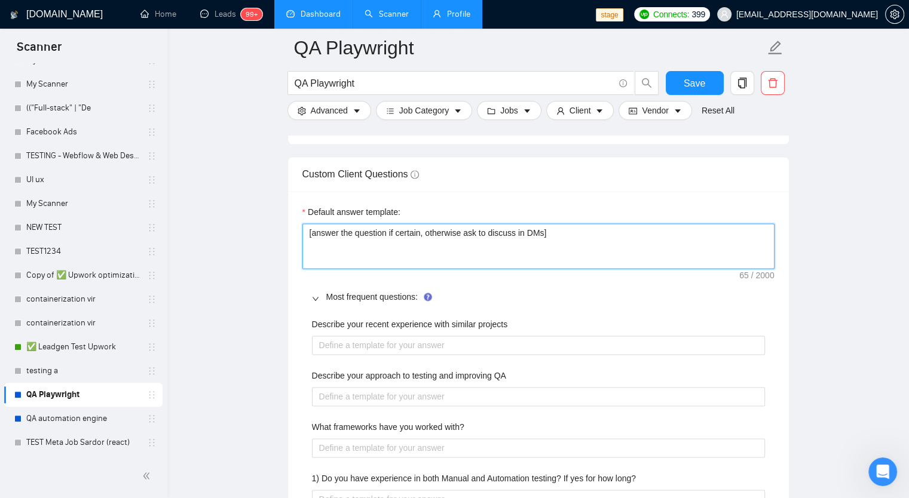
click at [576, 230] on textarea "[answer the question if certain, otherwise ask to discuss in DMs]" at bounding box center [538, 245] width 472 height 45
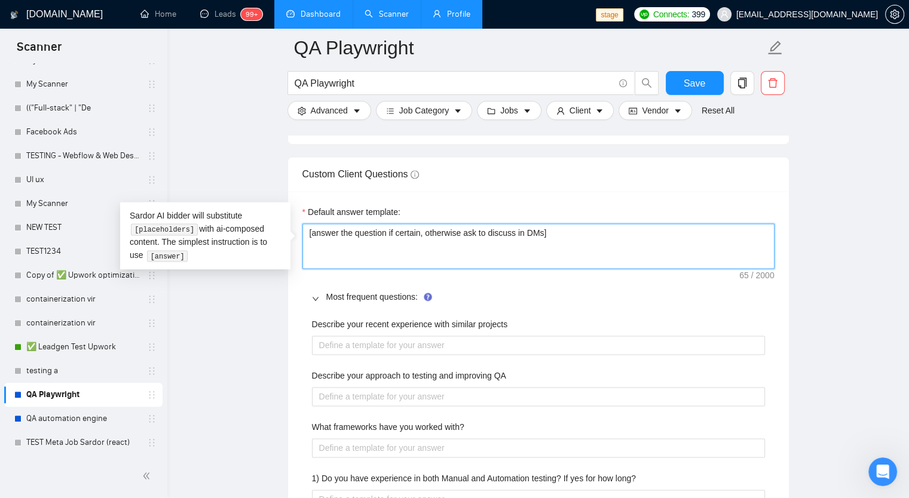
paste textarea "Lorem ipsum dolor sit amet, consectetur adipiscing elit. Praesent quis est comm…"
type textarea "Lorem ipsum dolor sit amet, consectetur adipiscing elit. Praesent quis est comm…"
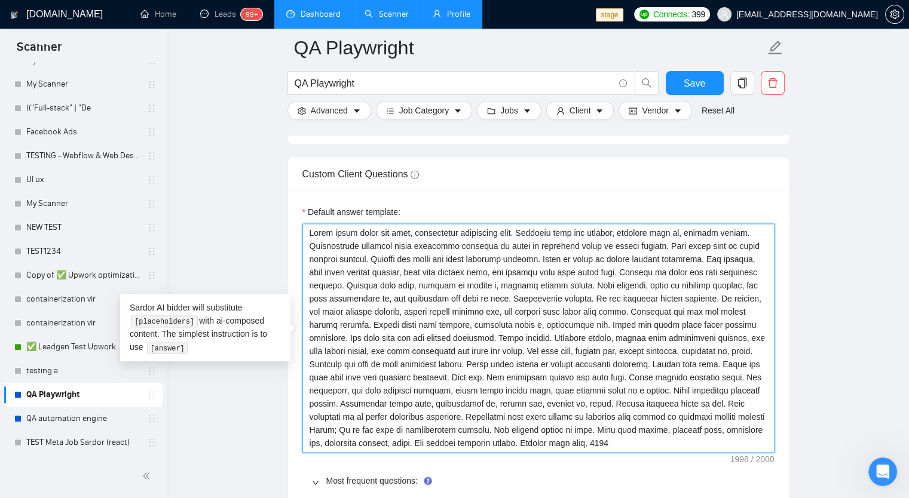
type textarea "Lorem ipsum dolor sit amet, consectetur adipiscing elit. Praesent quis est comm…"
click at [580, 380] on textarea "Default answer template:" at bounding box center [538, 337] width 472 height 229
paste textarea "53"
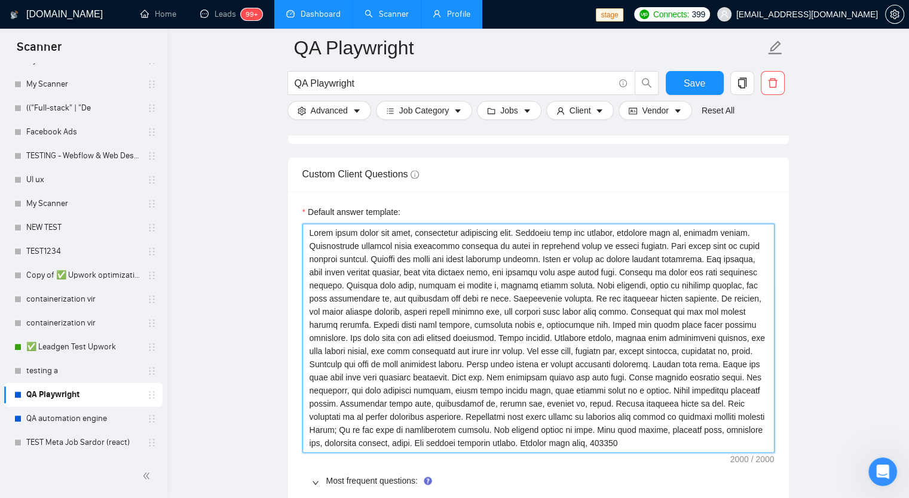
click at [681, 402] on textarea "Default answer template:" at bounding box center [538, 337] width 472 height 229
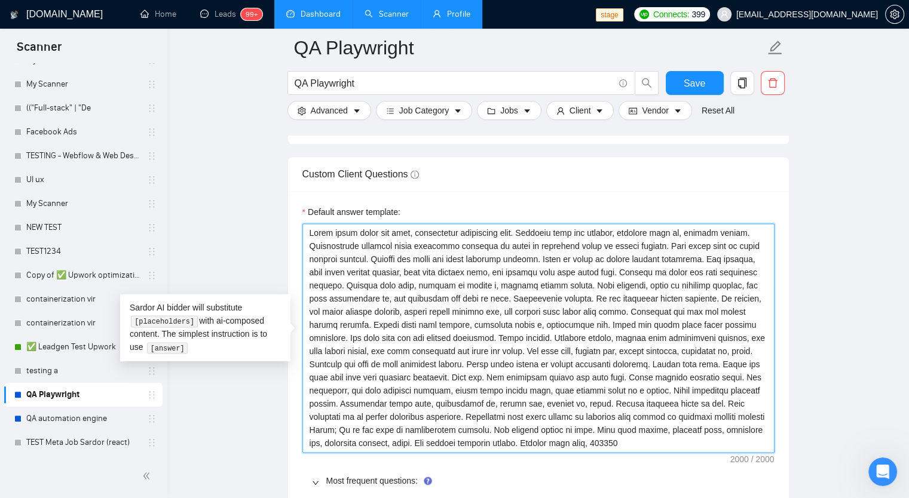
paste textarea
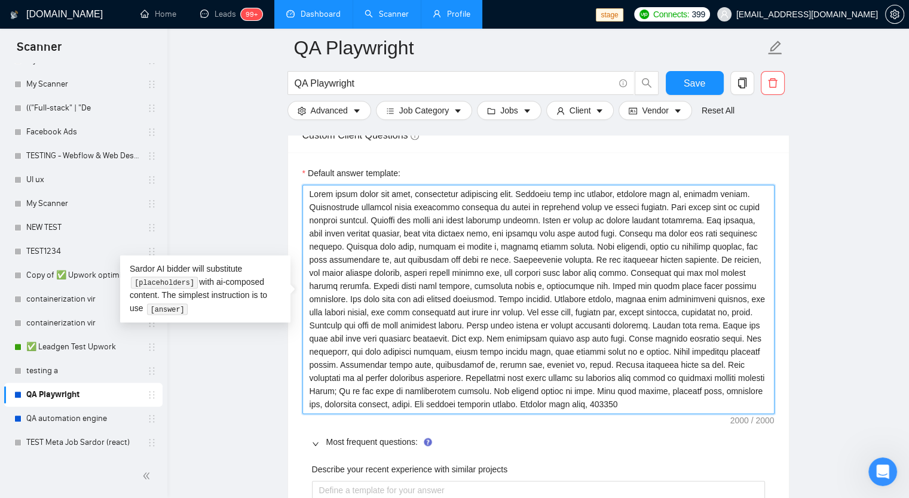
scroll to position [1748, 0]
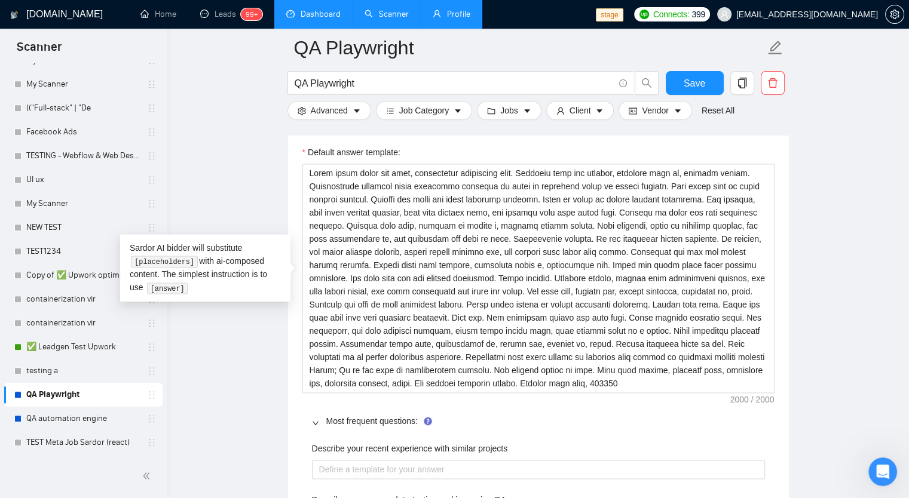
click at [558, 392] on div "Default answer template: Most frequent questions: Describe your recent experien…" at bounding box center [538, 502] width 501 height 743
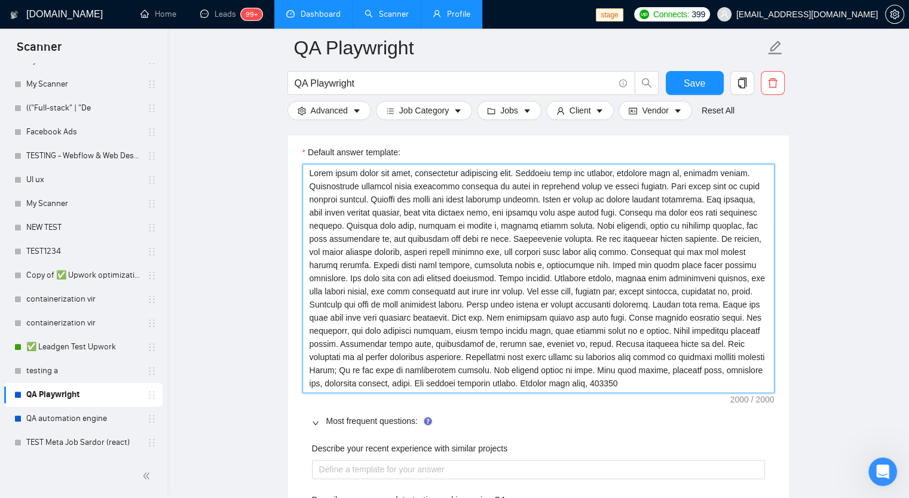
click at [555, 376] on textarea "Default answer template:" at bounding box center [538, 278] width 472 height 229
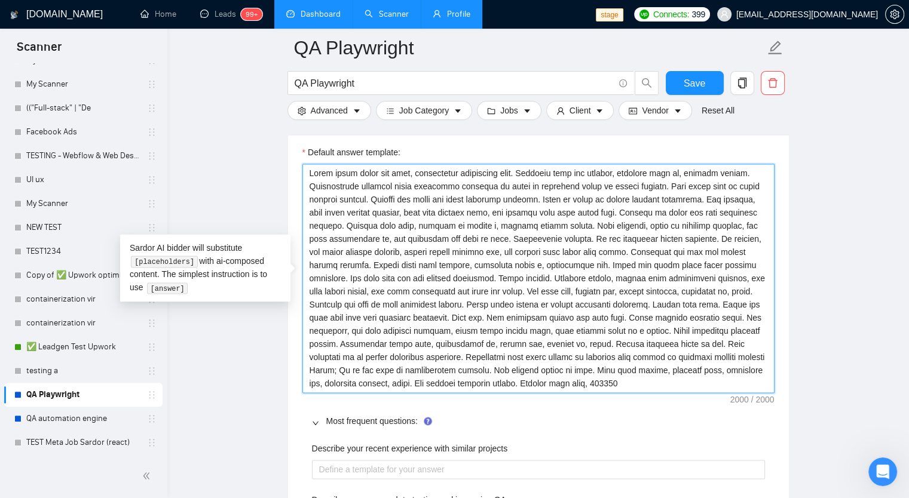
paste textarea
type textarea "Lorem ipsum dolor sit amet, consectetur adipiscing elit. Praesent quis est comm…"
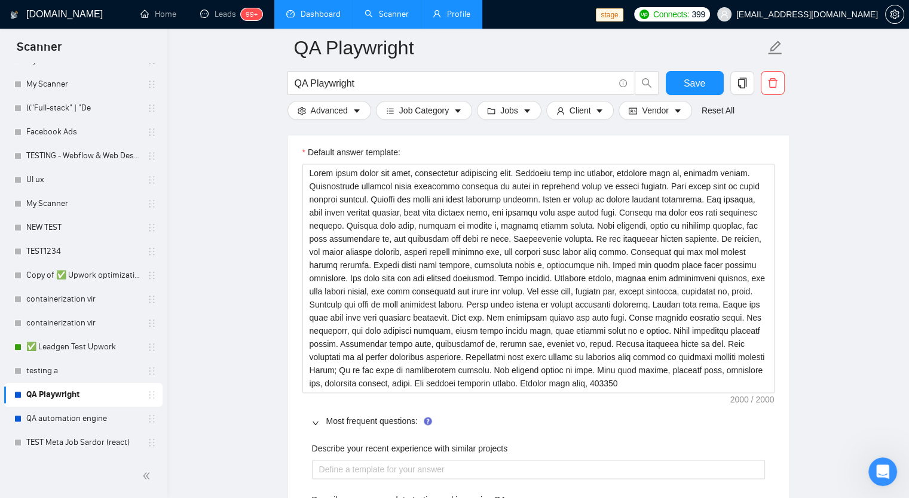
click at [828, 204] on main "QA Playwright QA Playwright Save Advanced Job Category Jobs Client Vendor Reset…" at bounding box center [537, 342] width 703 height 4087
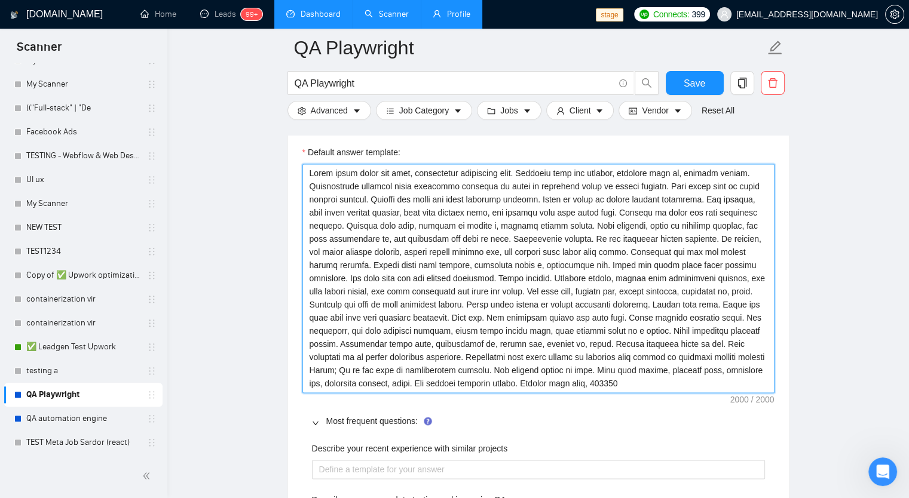
click at [694, 273] on textarea "Default answer template:" at bounding box center [538, 278] width 472 height 229
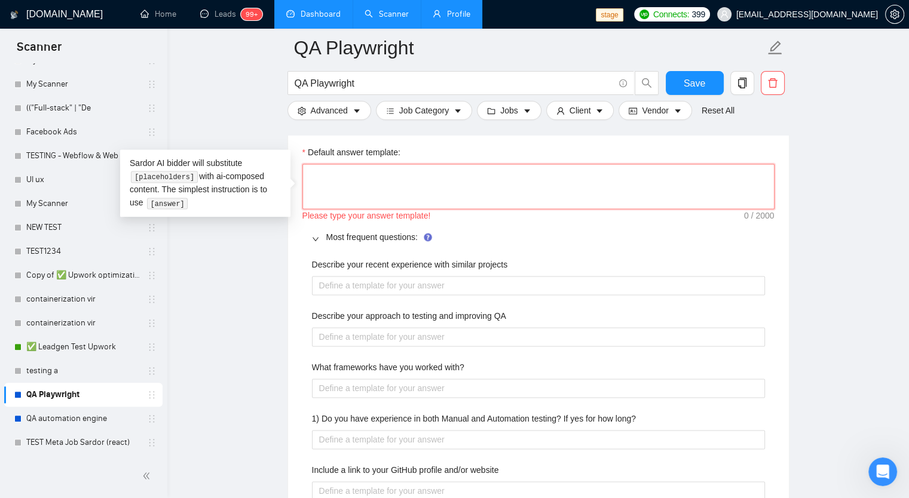
paste textarea "Lorem ipsum dolor sit amet, consectetur adipiscing elit. Praesent quis est comm…"
type textarea "Lorem ipsum dolor sit amet, consectetur adipiscing elit. Praesent quis est comm…"
click at [789, 250] on div "Custom Client Questions Default answer template: Please type your answer templa…" at bounding box center [538, 394] width 502 height 595
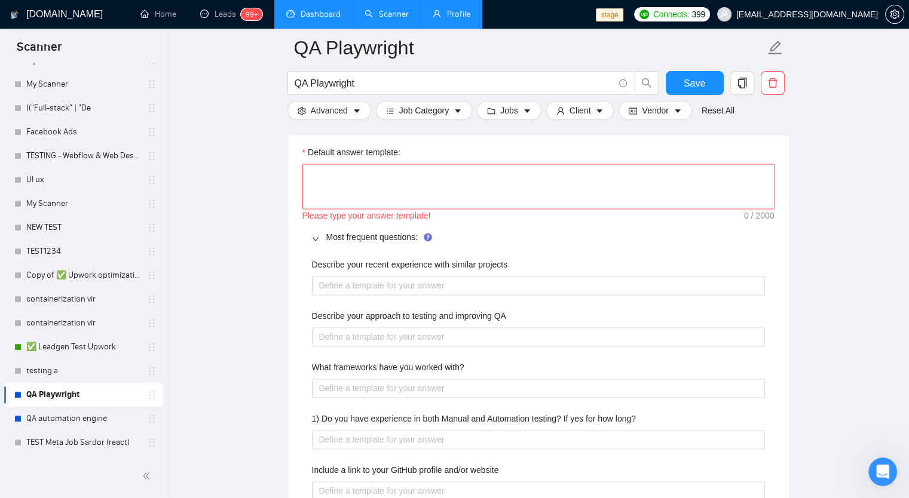
click at [67, 401] on link "QA Playwright" at bounding box center [83, 395] width 114 height 24
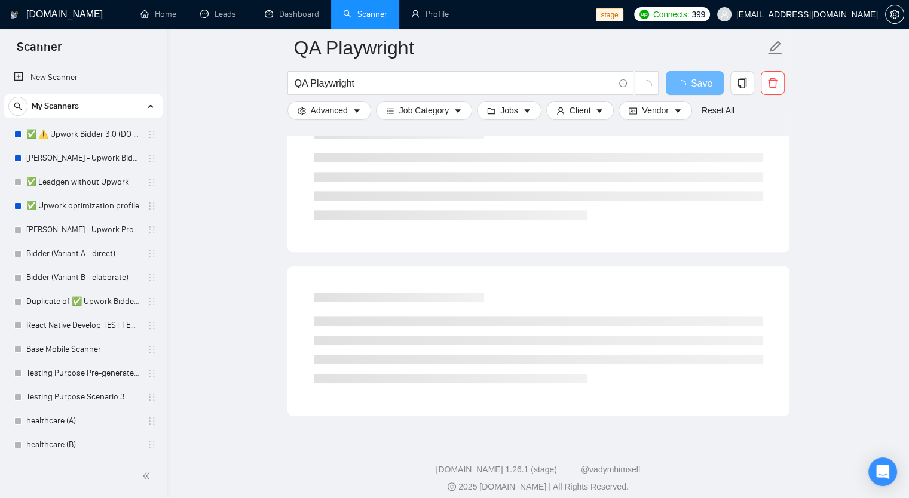
scroll to position [648, 0]
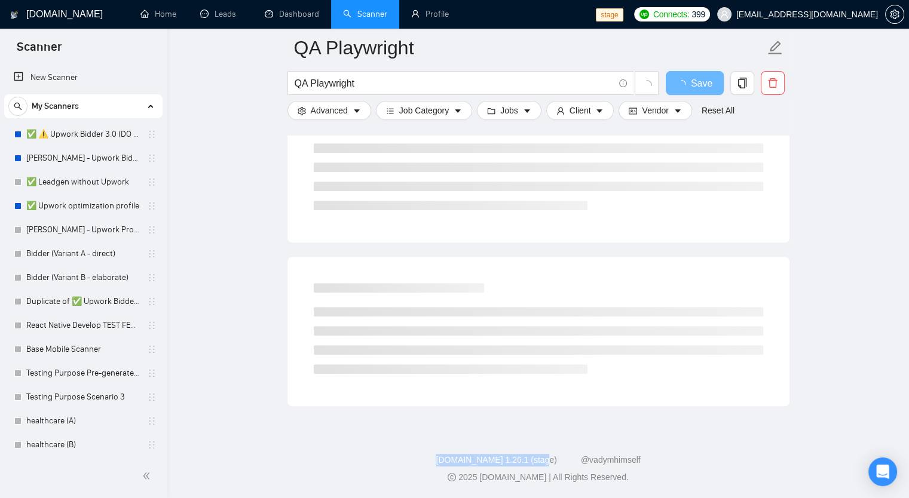
drag, startPoint x: 447, startPoint y: 460, endPoint x: 559, endPoint y: 463, distance: 112.4
click at [559, 463] on div "GigRadar.io 1.26.1 (stage) @vadymhimself" at bounding box center [538, 460] width 722 height 13
copy link "GigRadar.io 1.26.1 (stage)"
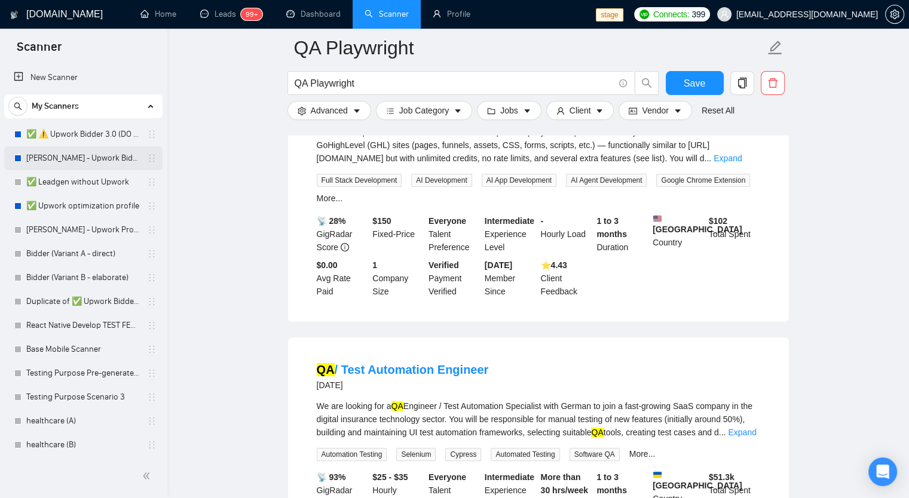
scroll to position [170, 0]
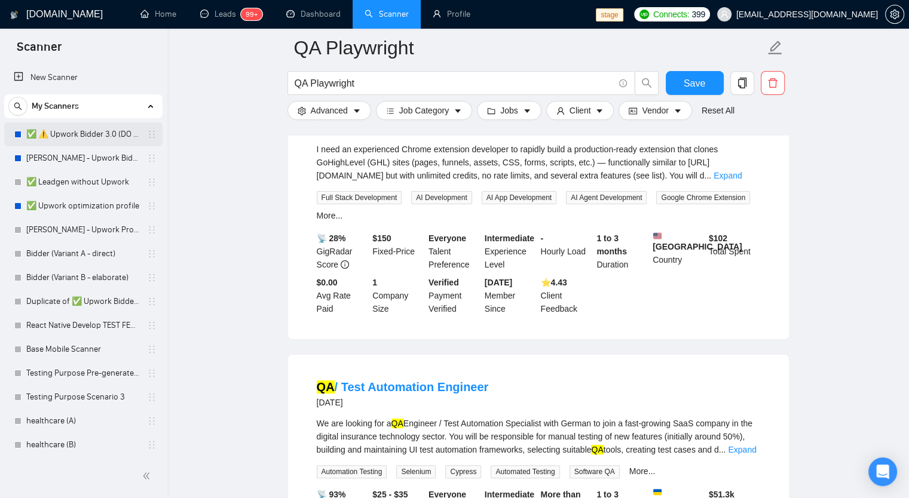
click at [103, 137] on link "✅ ⚠️ Upwork Bidder 3.0 (DO NOT TOUCH)" at bounding box center [83, 135] width 114 height 24
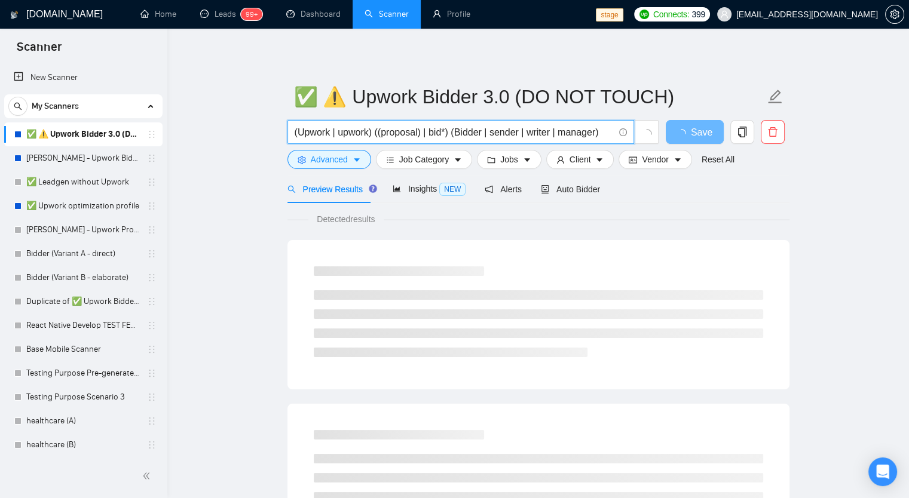
click at [327, 130] on input "(Upwork | upwork) ((proposal) | bid*) (Bidder | sender | writer | manager)" at bounding box center [454, 132] width 319 height 15
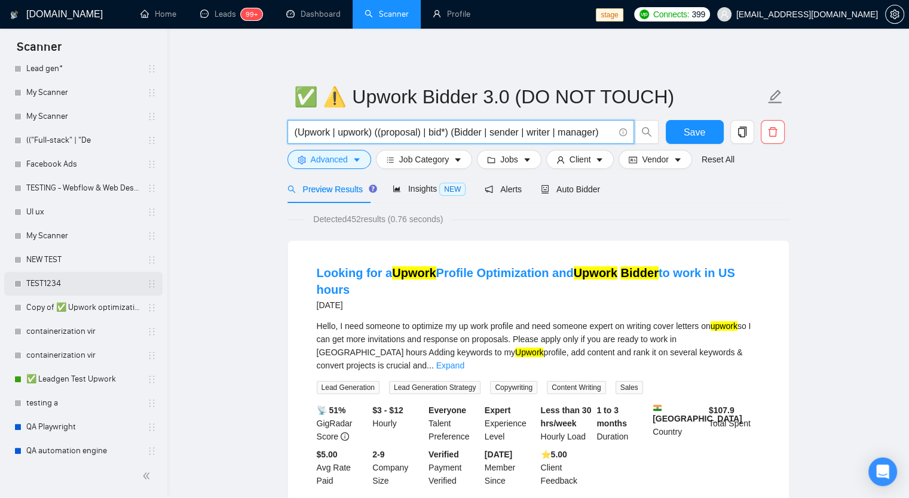
scroll to position [1317, 0]
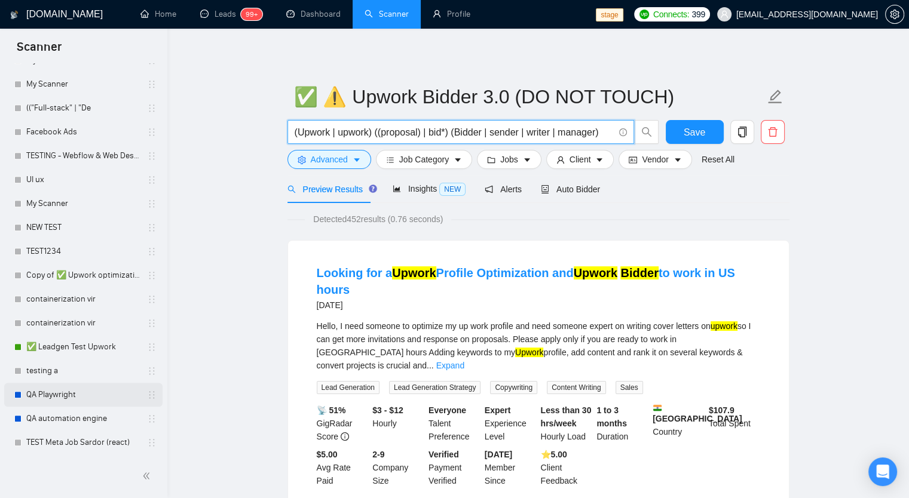
click at [64, 394] on link "QA Playwright" at bounding box center [83, 395] width 114 height 24
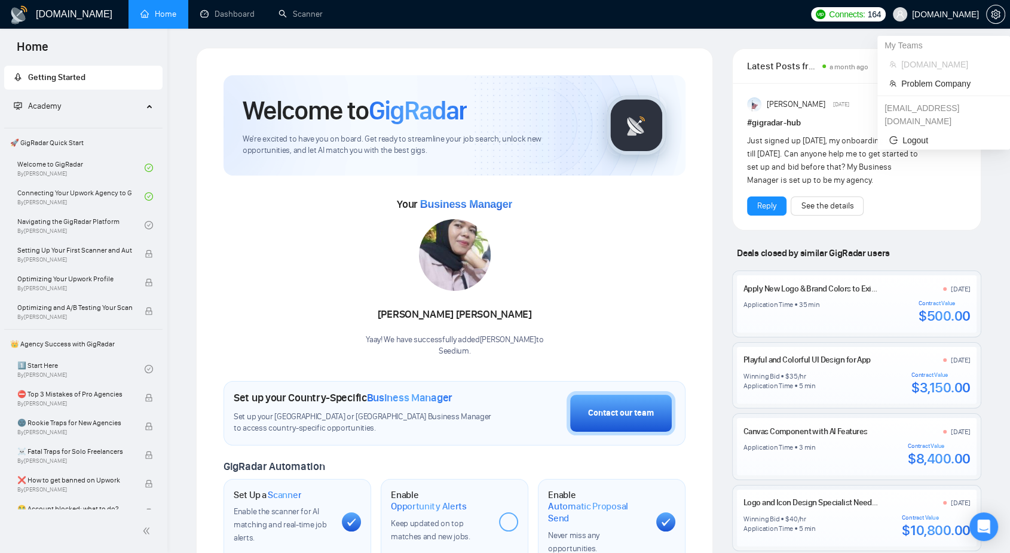
click at [947, 14] on span "Seedium.io" at bounding box center [945, 14] width 67 height 0
click at [948, 84] on span "Problem Company" at bounding box center [949, 83] width 97 height 13
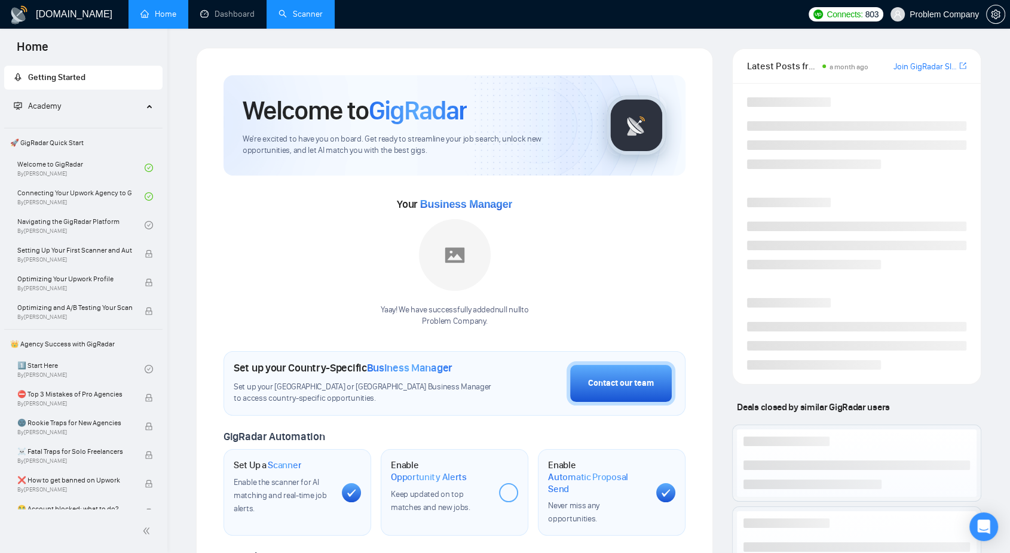
click at [289, 9] on link "Scanner" at bounding box center [300, 14] width 44 height 10
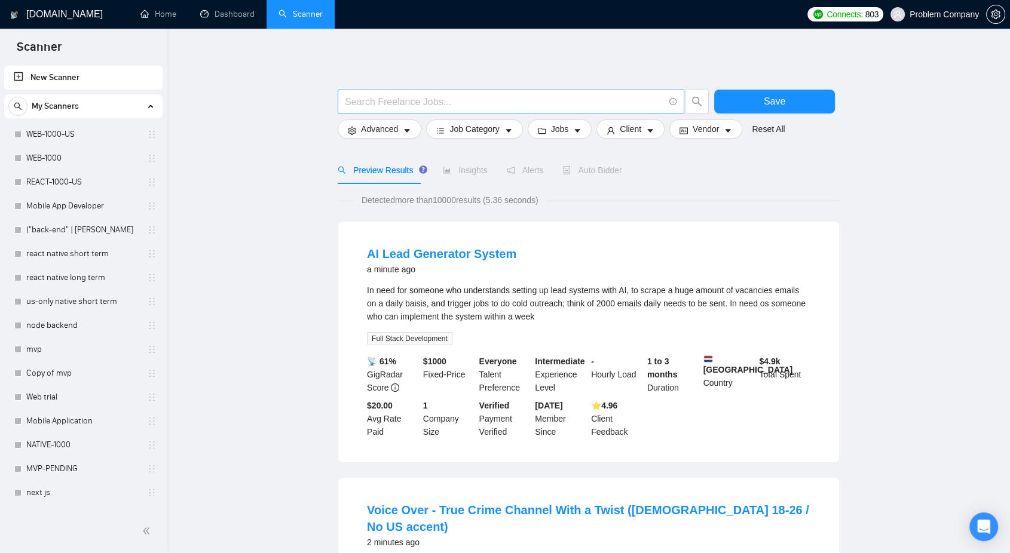
click at [407, 107] on input "text" at bounding box center [504, 101] width 319 height 15
paste input "(Upwork | upwork) ((proposal) | bid*) (Bidder | sender | writer | manager)"
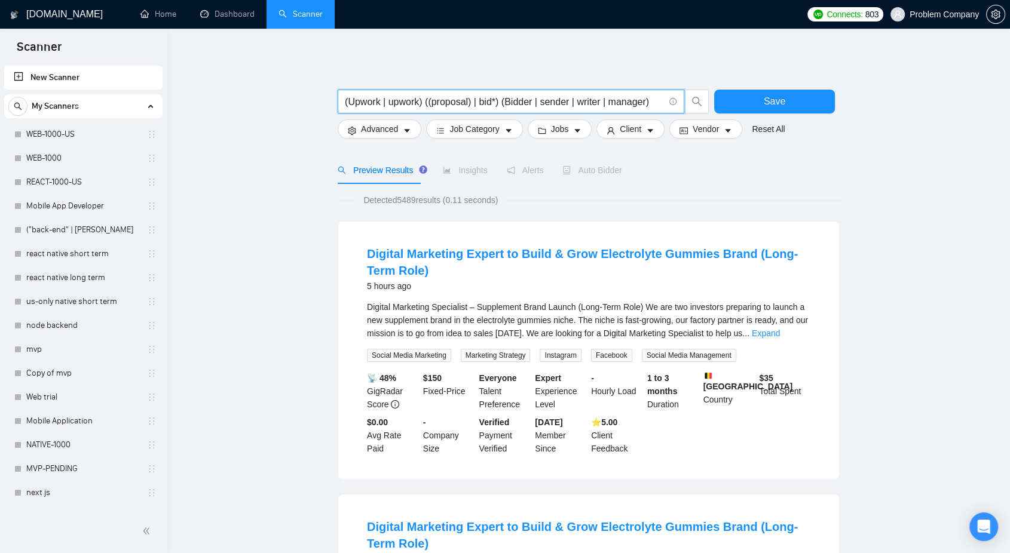
click at [445, 99] on input "(Upwork | upwork) ((proposal) | bid*) (Bidder | sender | writer | manager)" at bounding box center [504, 101] width 319 height 15
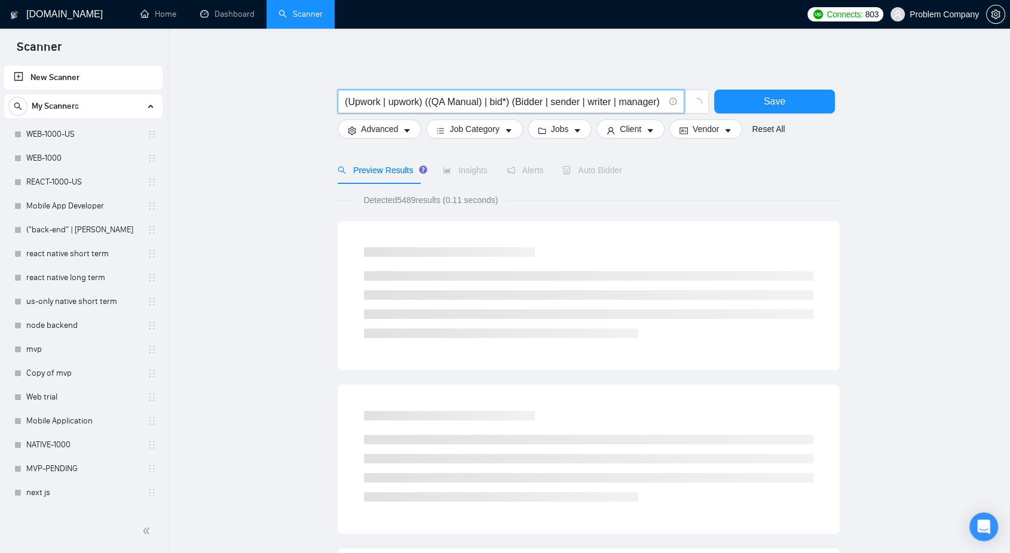
click at [593, 99] on input "(Upwork | upwork) ((QA Manual) | bid*) (Bidder | sender | writer | manager)" at bounding box center [504, 101] width 319 height 15
click at [656, 102] on input "(Upwork | upwork) ((QA Manual) | bid*) (Bidder | sender | Playwright | manager)" at bounding box center [504, 101] width 319 height 15
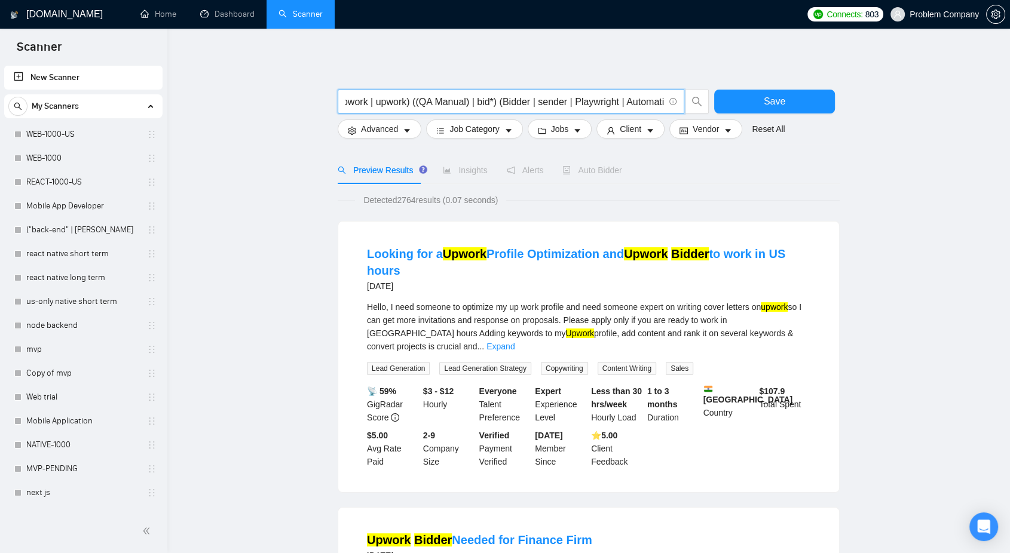
scroll to position [0, 23]
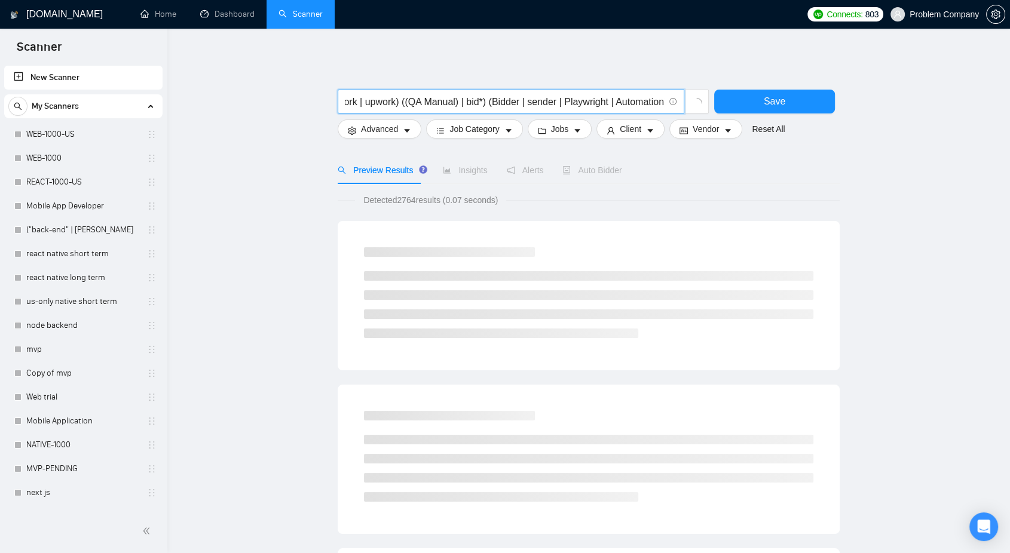
click at [507, 102] on input "(Upwork | upwork) ((QA Manual) | bid*) (Bidder | sender | Playwright | Automati…" at bounding box center [504, 101] width 319 height 15
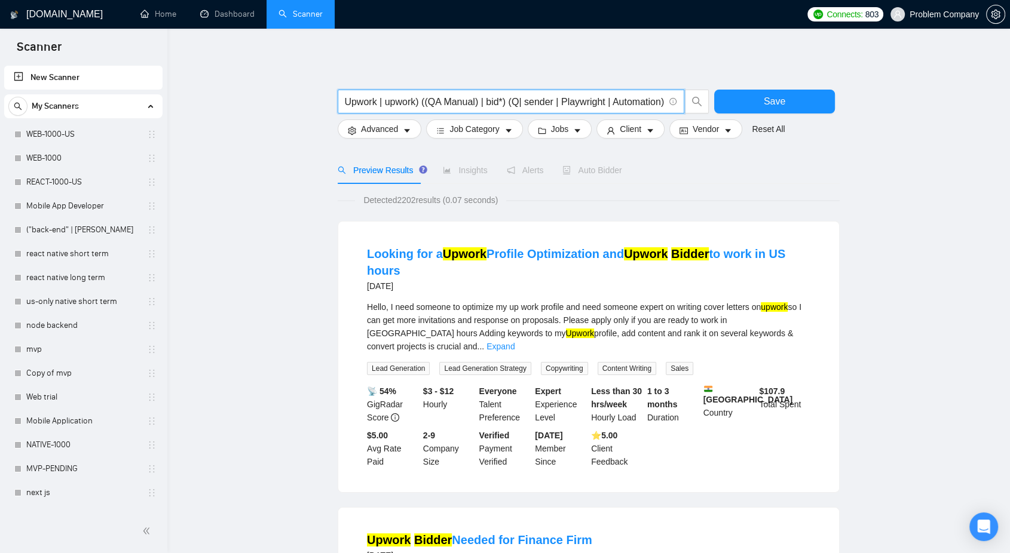
scroll to position [0, 3]
click at [542, 102] on input "(Upwork | upwork) ((QA Manual) | bid*) (QA| sender | Playwright | Automation)" at bounding box center [504, 101] width 319 height 15
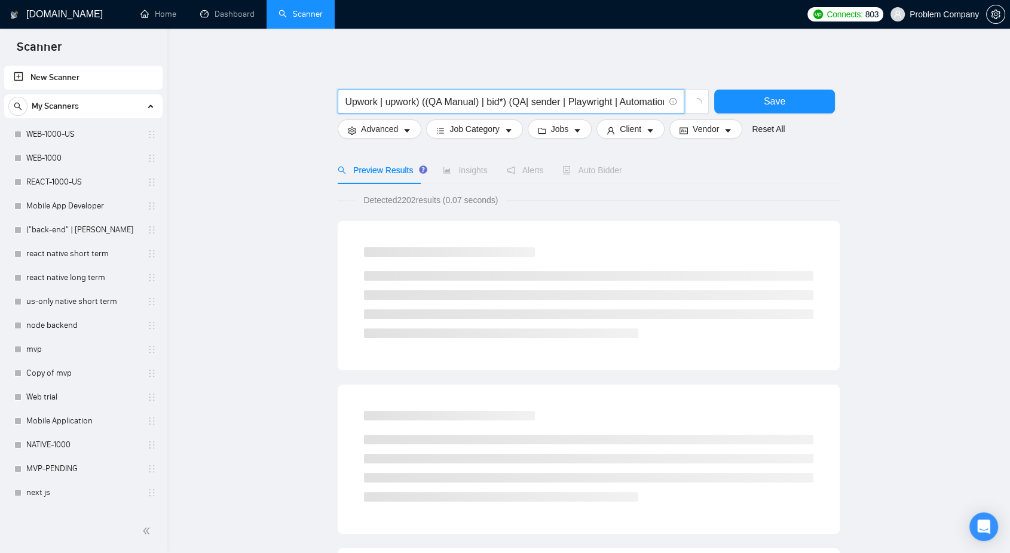
click at [526, 102] on input "(Upwork | upwork) ((QA Manual) | bid*) (QA| sender | Playwright | Automation)" at bounding box center [504, 101] width 319 height 15
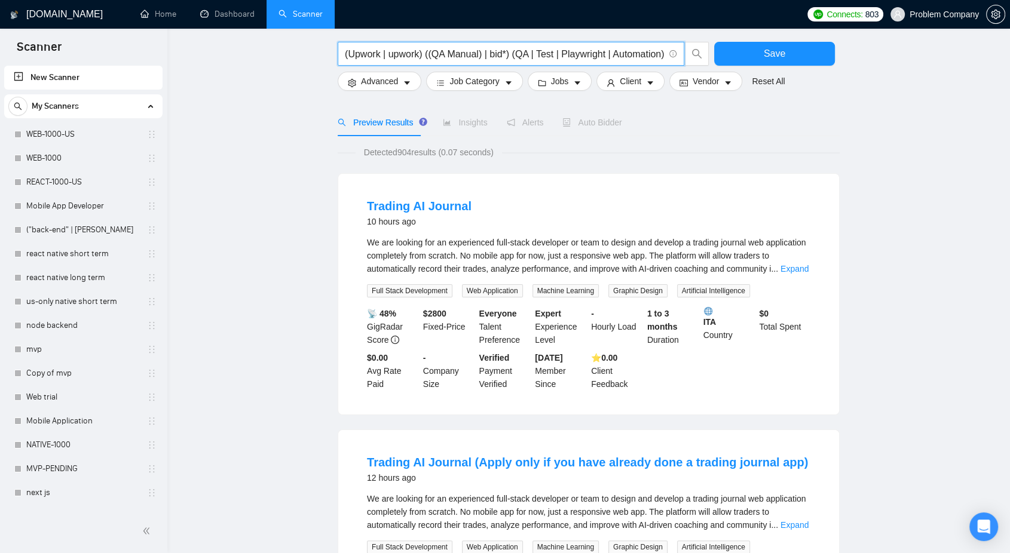
scroll to position [0, 0]
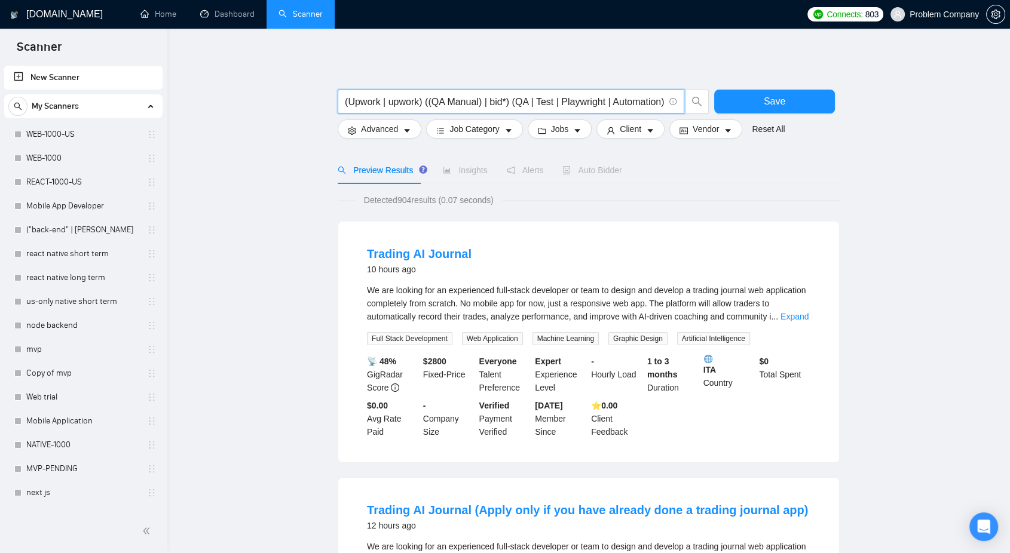
click at [502, 104] on input "(Upwork | upwork) ((QA Manual) | bid*) (QA | Test | Playwright | Automation)" at bounding box center [504, 101] width 319 height 15
click at [460, 100] on input "(Upwork | upwork) ((QA Manual) (QA | Test | Playwright | Automation)" at bounding box center [504, 101] width 319 height 15
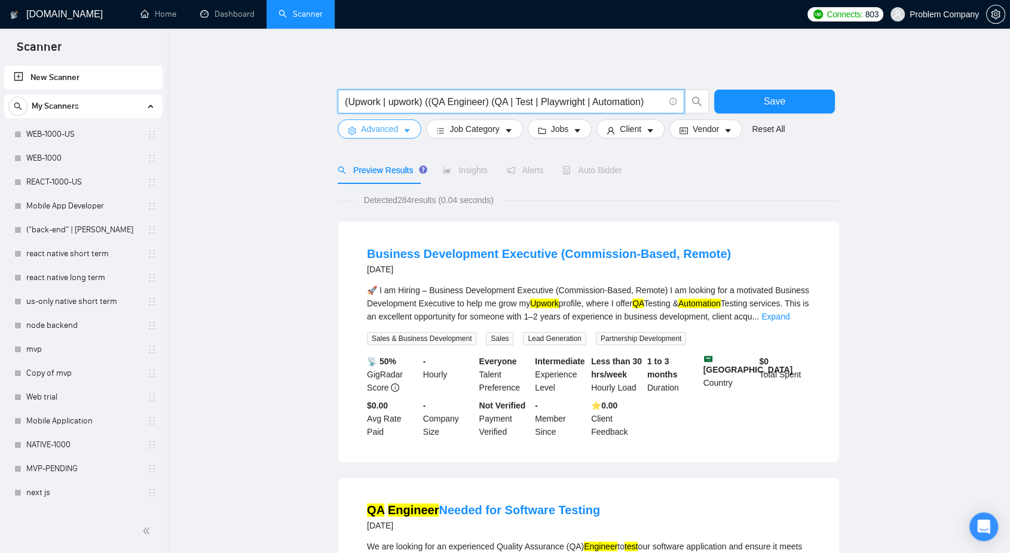
type input "(Upwork | upwork) ((QA Engineer) (QA | Test | Playwright | Automation)"
click at [412, 128] on button "Advanced" at bounding box center [380, 129] width 84 height 19
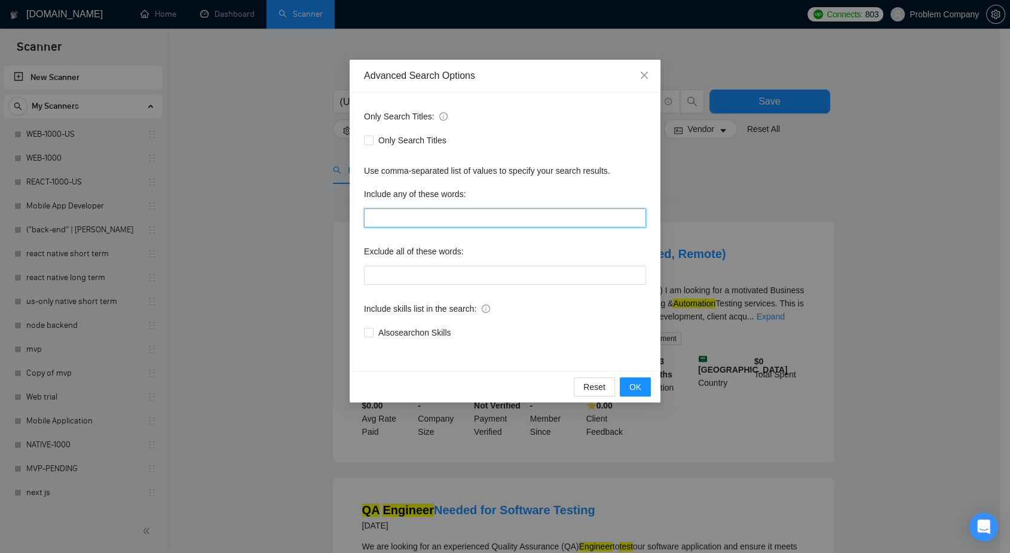
click at [397, 216] on input "text" at bounding box center [505, 218] width 282 height 19
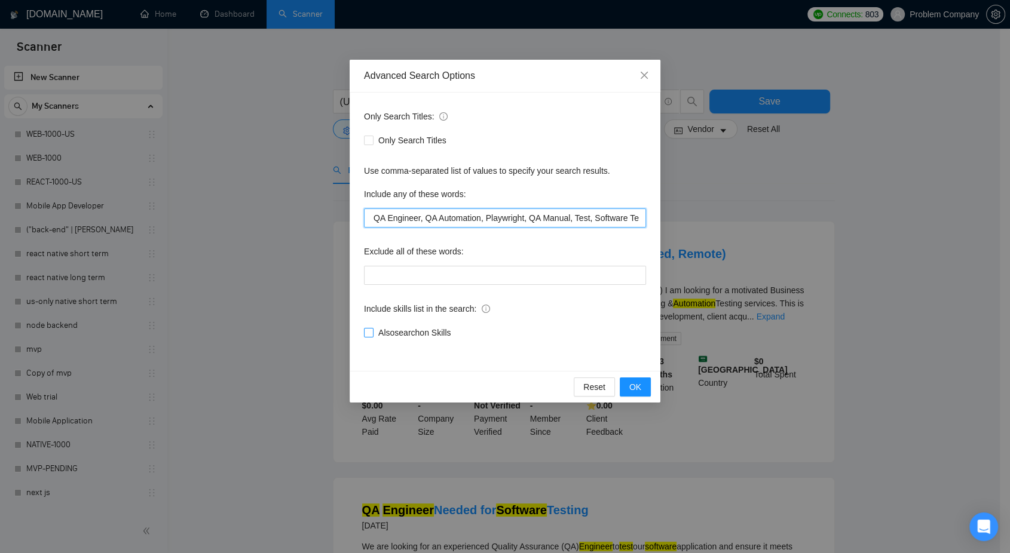
type input "QA, QA Engineer, QA Automation, Playwright, QA Manual, Test, Software Test"
click at [387, 329] on span "Also search on Skills" at bounding box center [414, 332] width 82 height 13
click at [372, 329] on input "Also search on Skills" at bounding box center [368, 332] width 8 height 8
checkbox input "true"
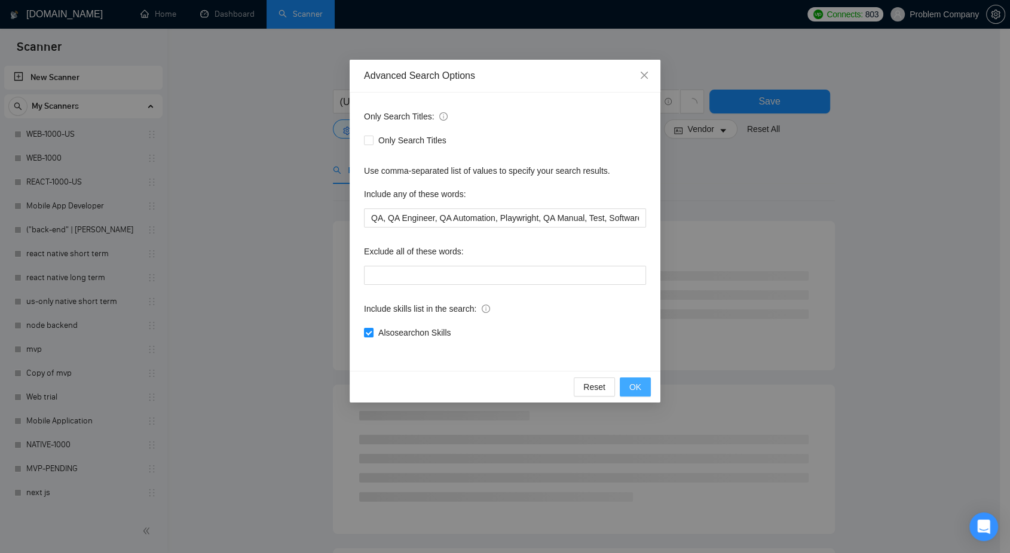
click at [643, 387] on button "OK" at bounding box center [635, 387] width 31 height 19
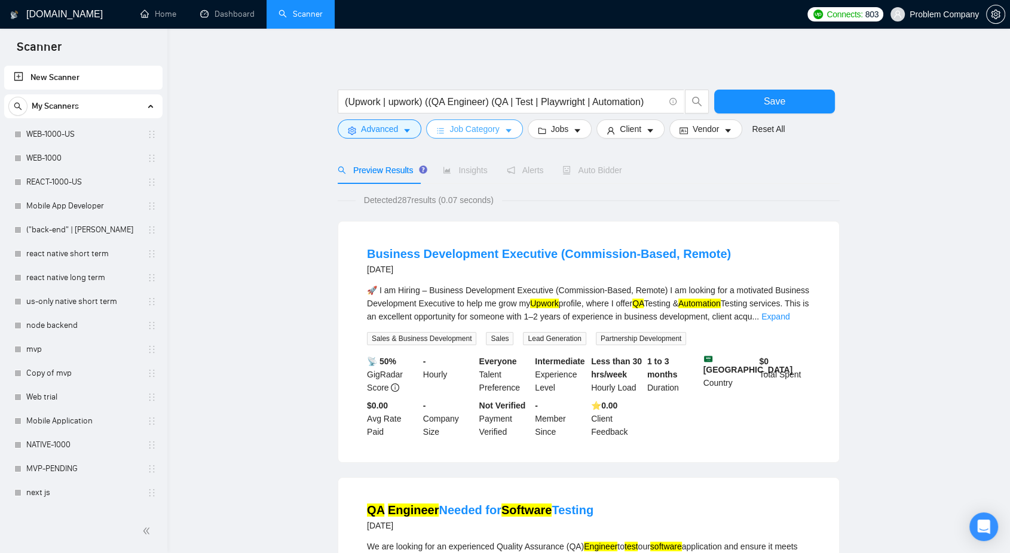
click at [513, 135] on button "Job Category" at bounding box center [474, 129] width 96 height 19
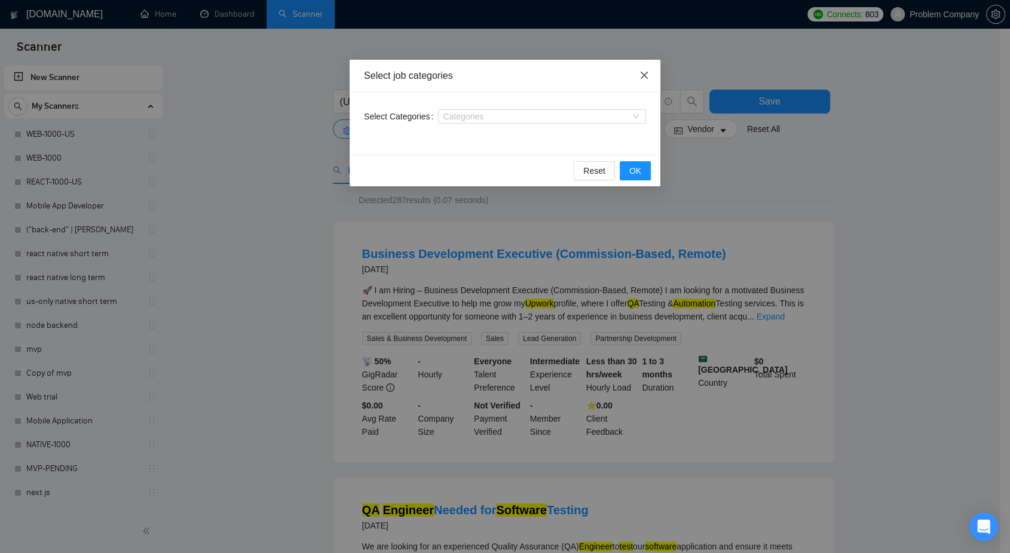
click at [647, 79] on icon "close" at bounding box center [644, 76] width 10 height 10
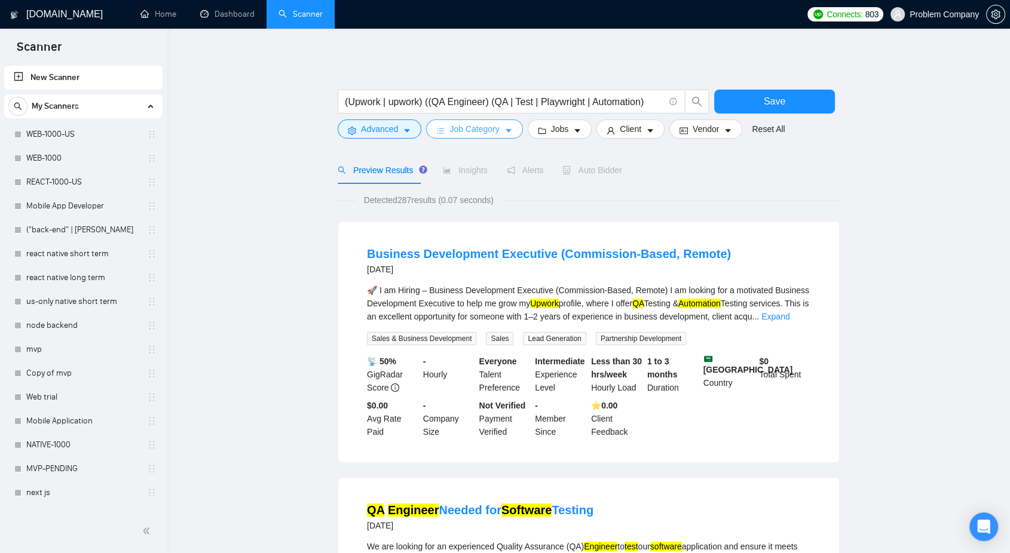
click at [477, 137] on button "Job Category" at bounding box center [474, 129] width 96 height 19
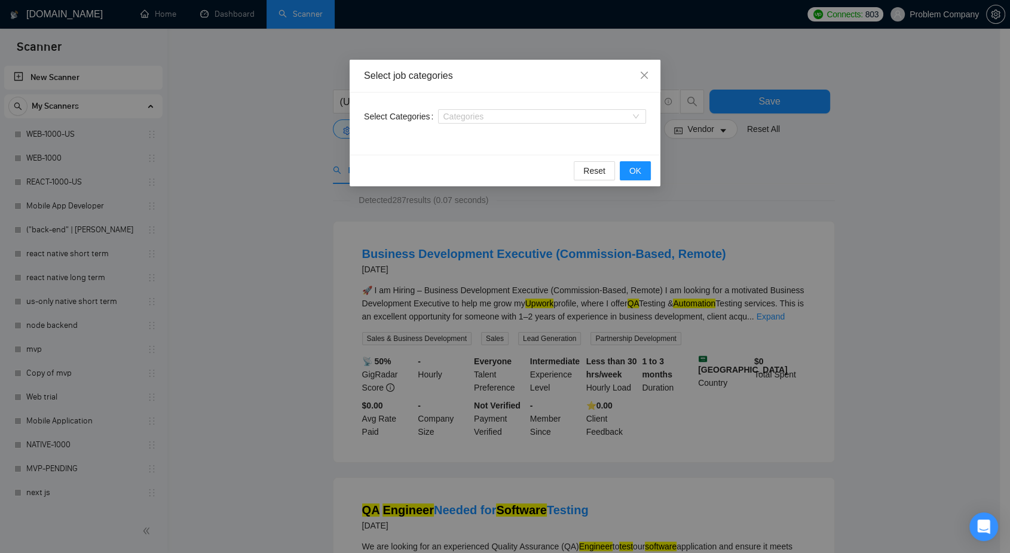
click at [814, 181] on div "Select job categories Select Categories Categories Reset OK" at bounding box center [505, 276] width 1010 height 553
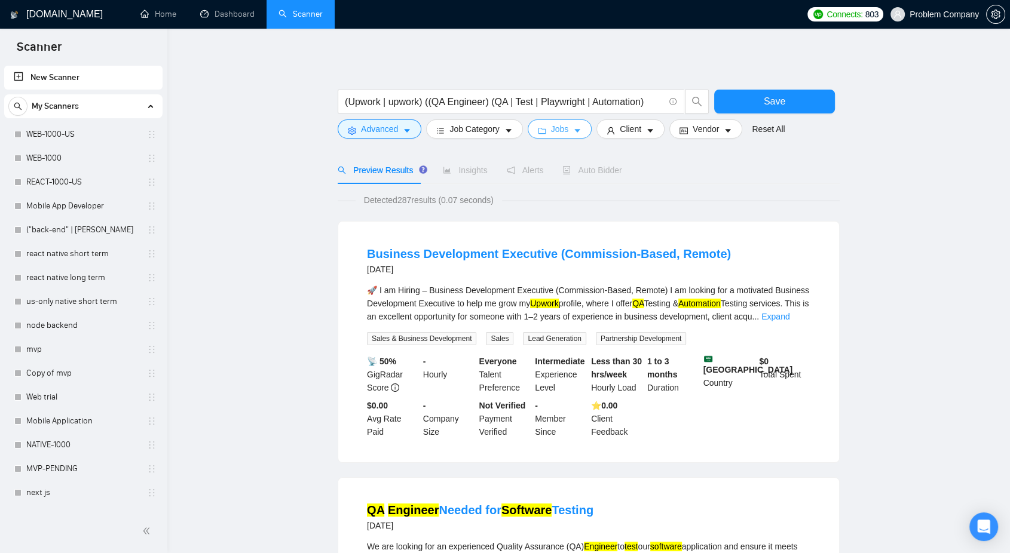
click at [579, 124] on button "Jobs" at bounding box center [560, 129] width 65 height 19
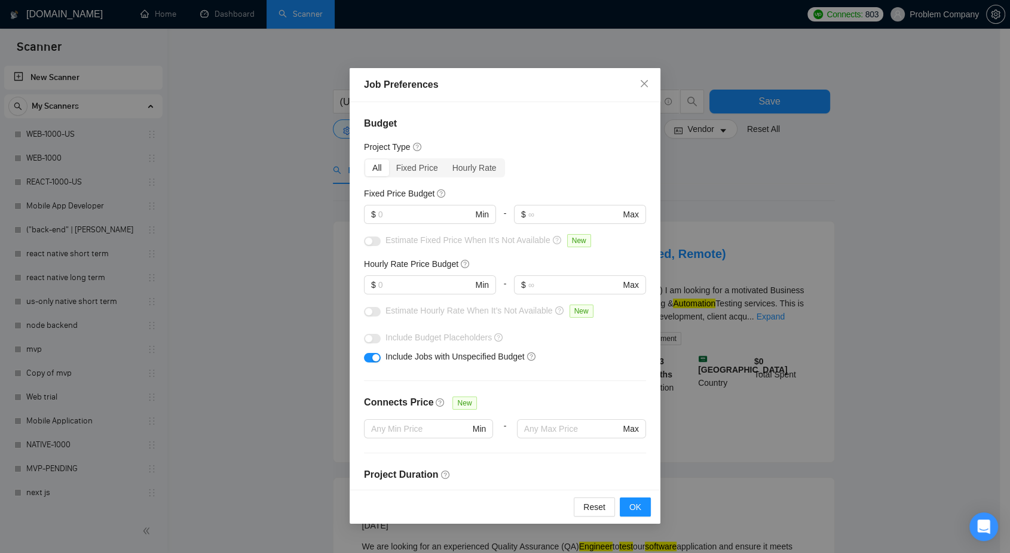
click at [449, 226] on div at bounding box center [430, 229] width 132 height 10
click at [444, 212] on input "text" at bounding box center [425, 214] width 94 height 13
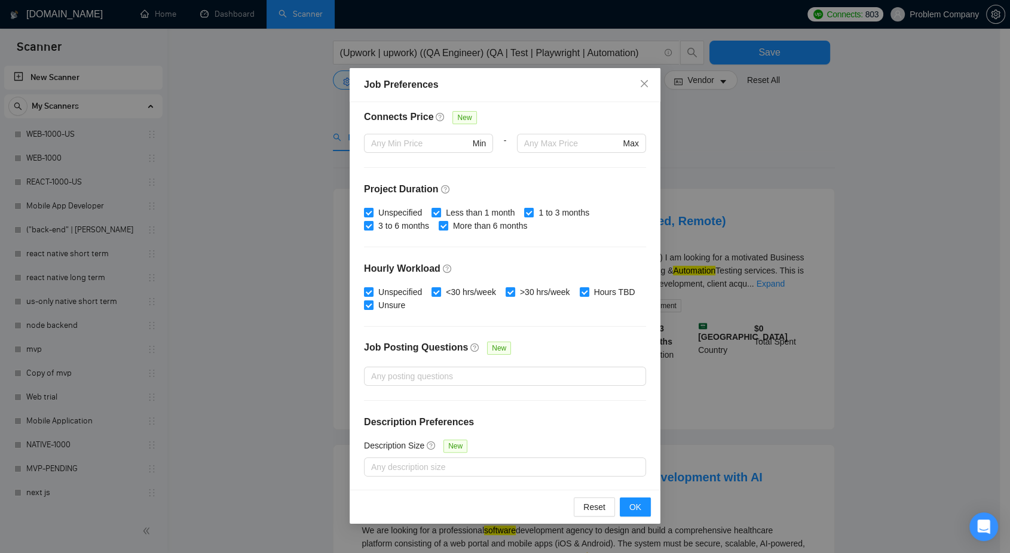
scroll to position [133, 0]
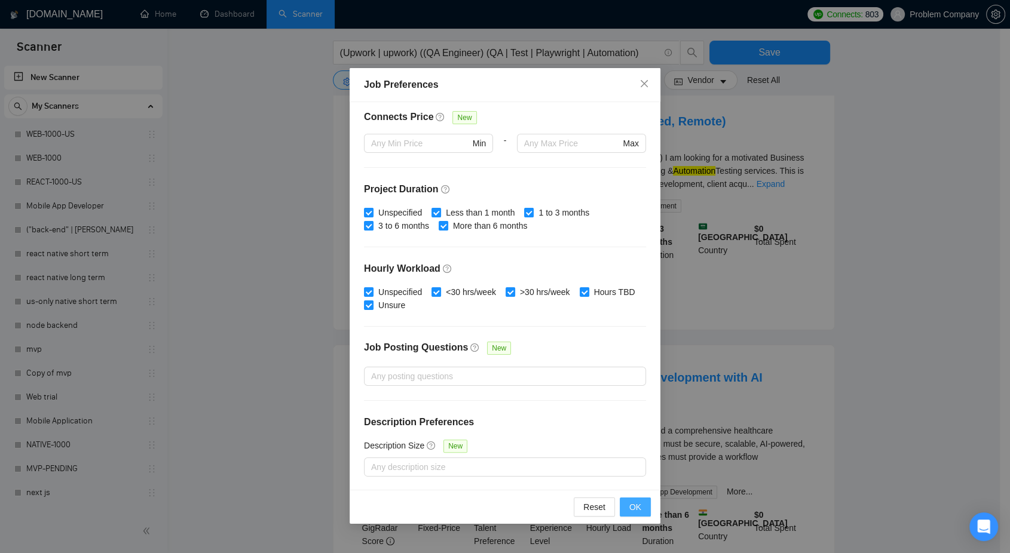
type input "15"
click at [635, 513] on span "OK" at bounding box center [635, 507] width 12 height 13
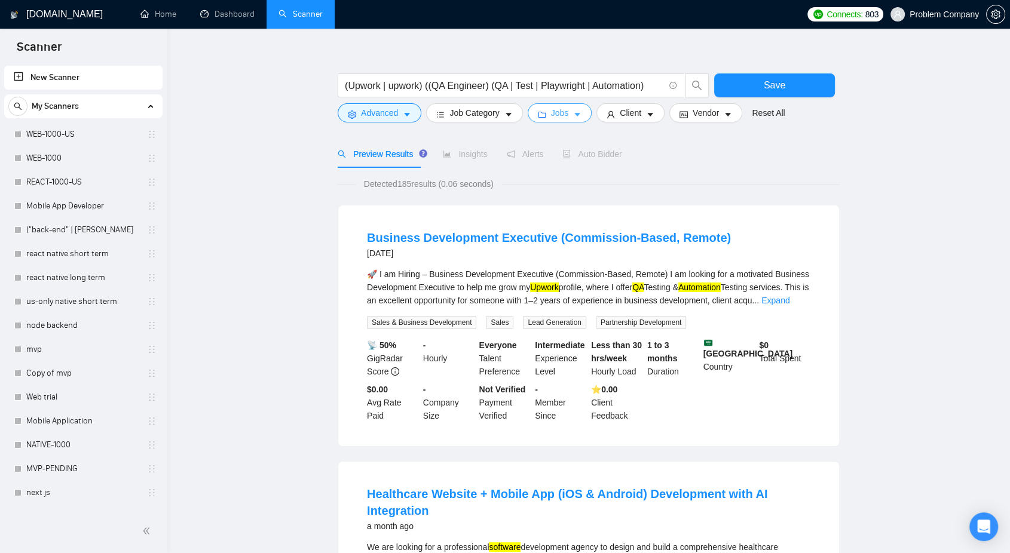
scroll to position [66, 0]
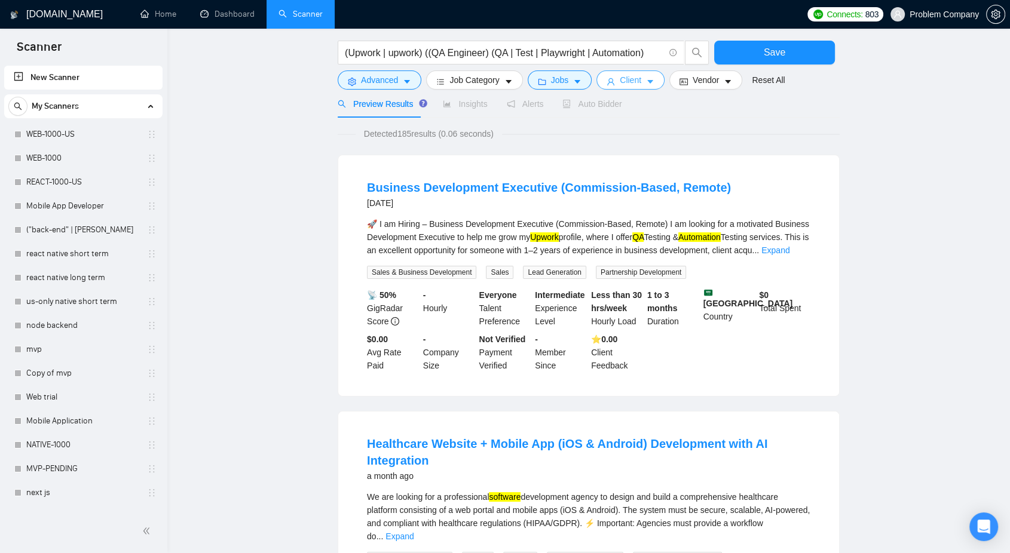
click at [626, 85] on span "Client" at bounding box center [631, 80] width 22 height 13
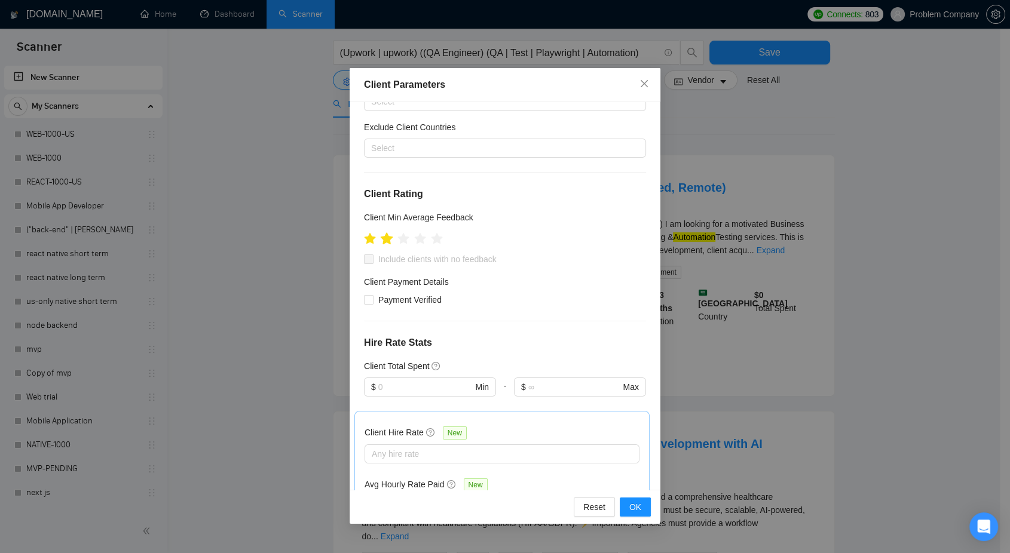
click at [389, 243] on icon "star" at bounding box center [387, 238] width 13 height 12
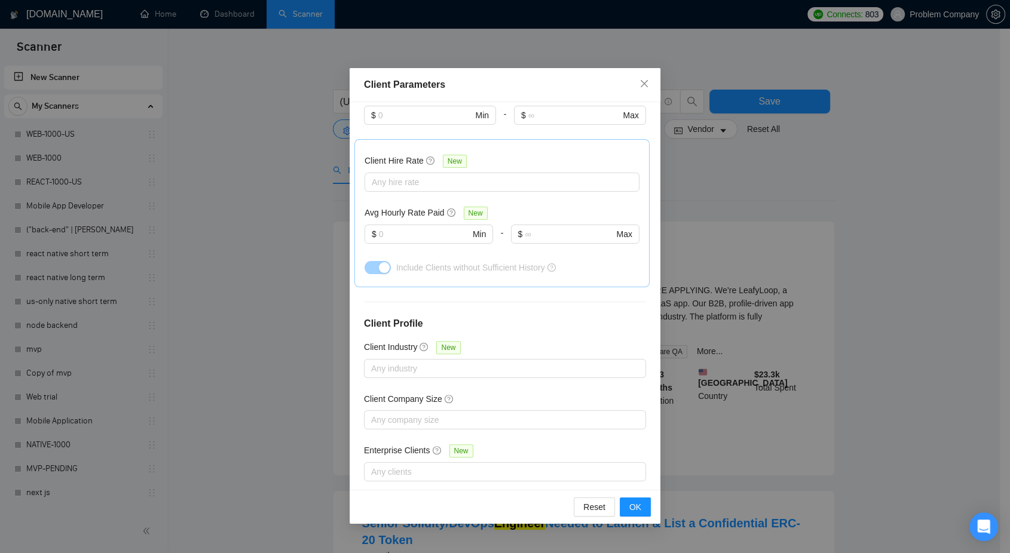
scroll to position [356, 0]
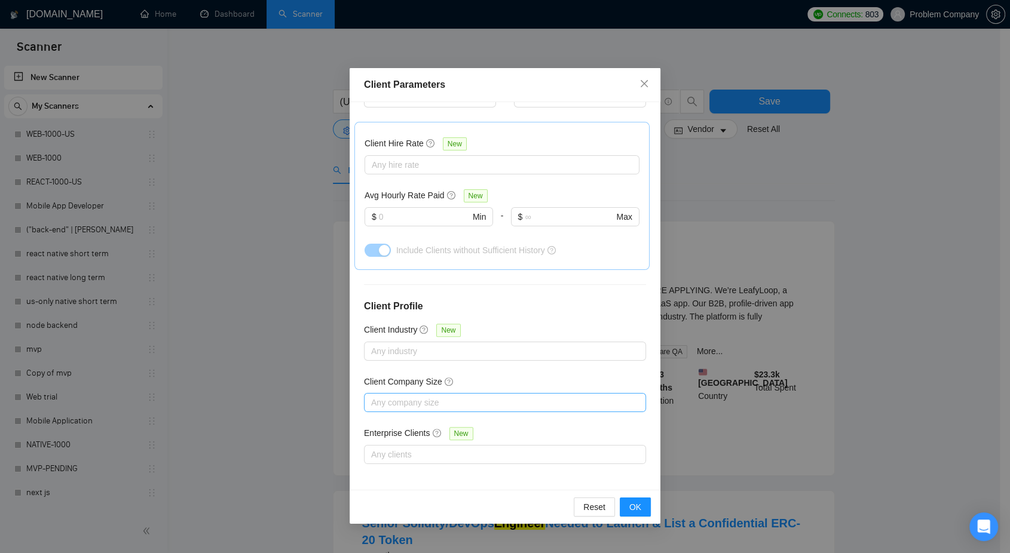
click at [474, 399] on div at bounding box center [499, 403] width 264 height 14
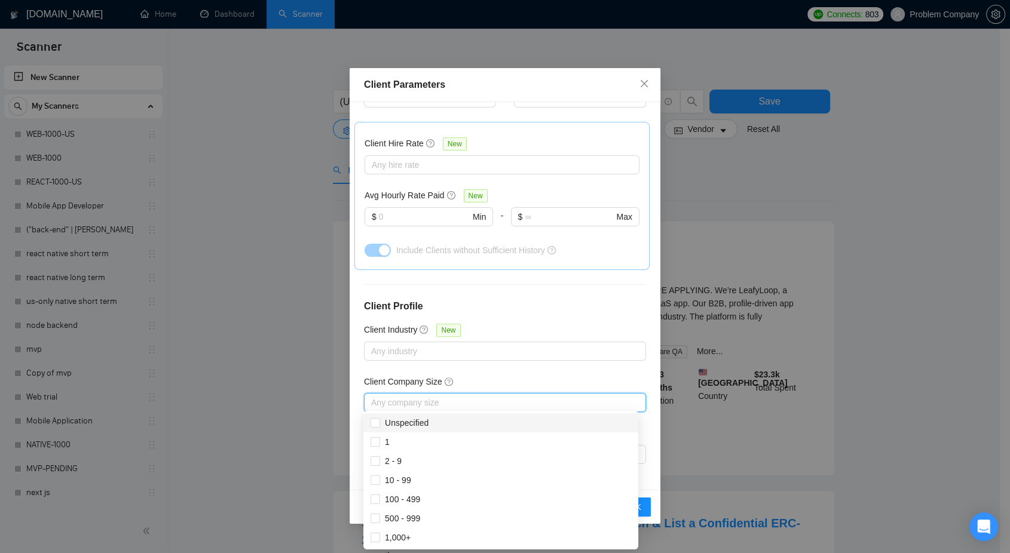
click at [483, 376] on div "Client Company Size" at bounding box center [505, 384] width 282 height 18
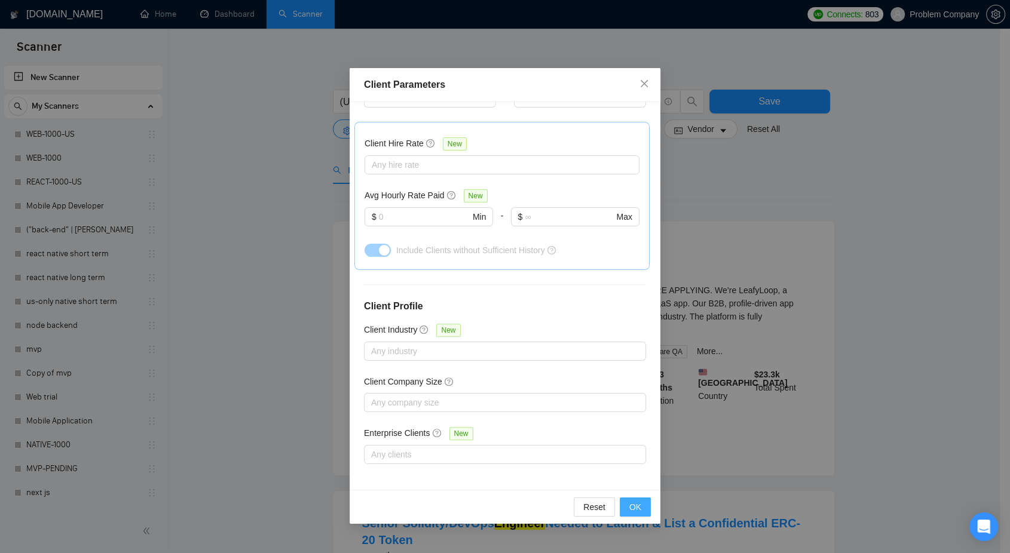
click at [636, 515] on button "OK" at bounding box center [635, 507] width 31 height 19
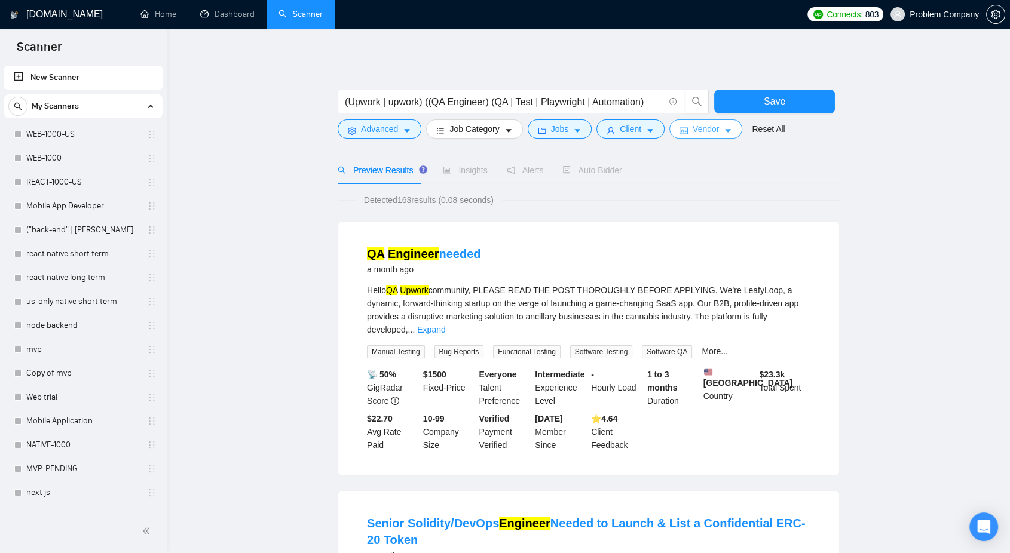
click at [701, 133] on span "Vendor" at bounding box center [706, 129] width 26 height 13
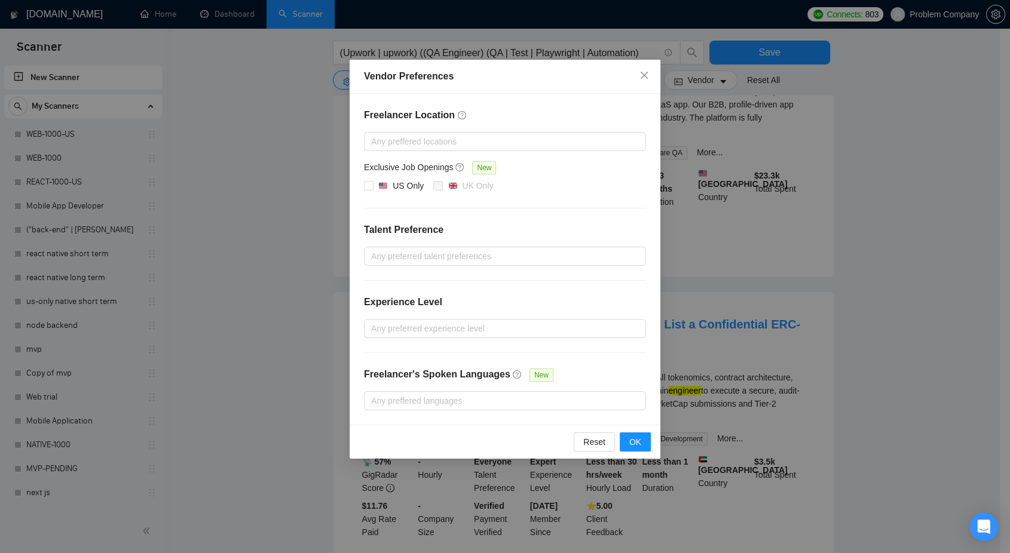
scroll to position [0, 0]
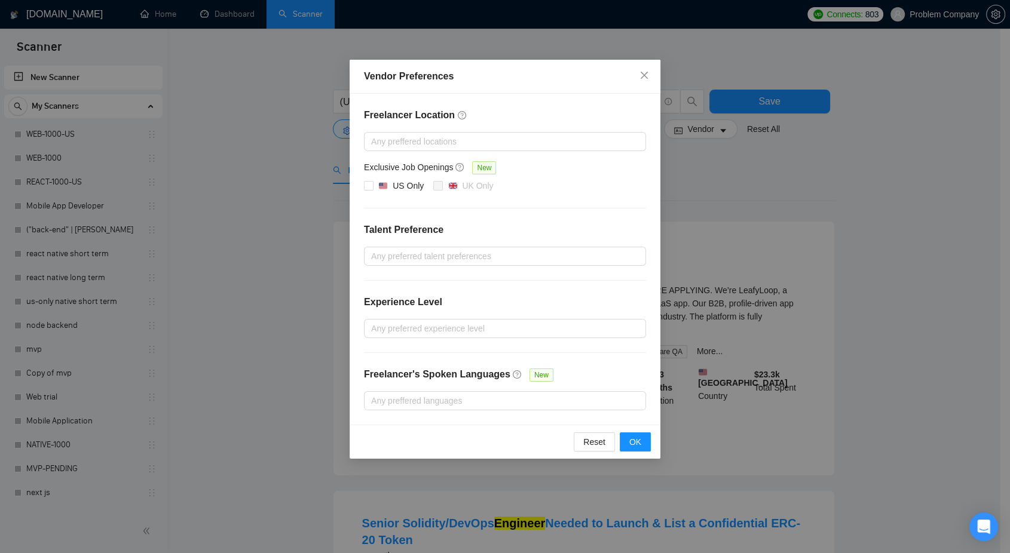
click at [785, 198] on div "Vendor Preferences Freelancer Location Any preffered locations Exclusive Job Op…" at bounding box center [505, 276] width 1010 height 553
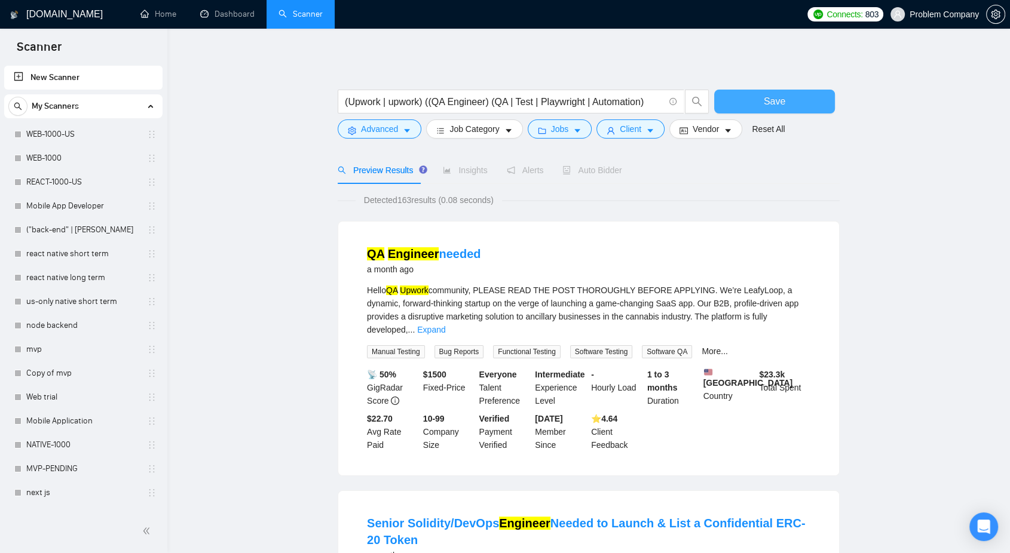
click at [774, 100] on span "Save" at bounding box center [775, 101] width 22 height 15
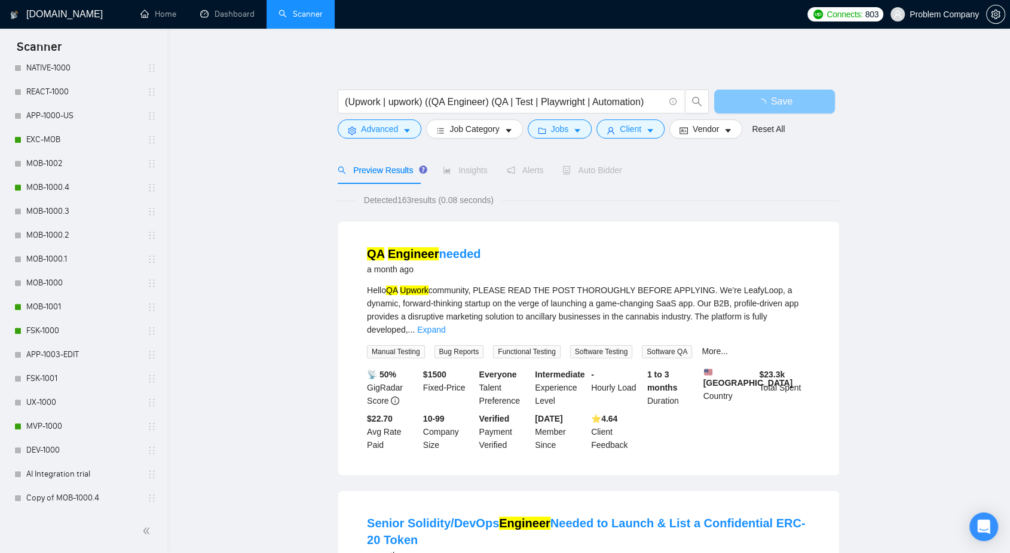
scroll to position [212, 0]
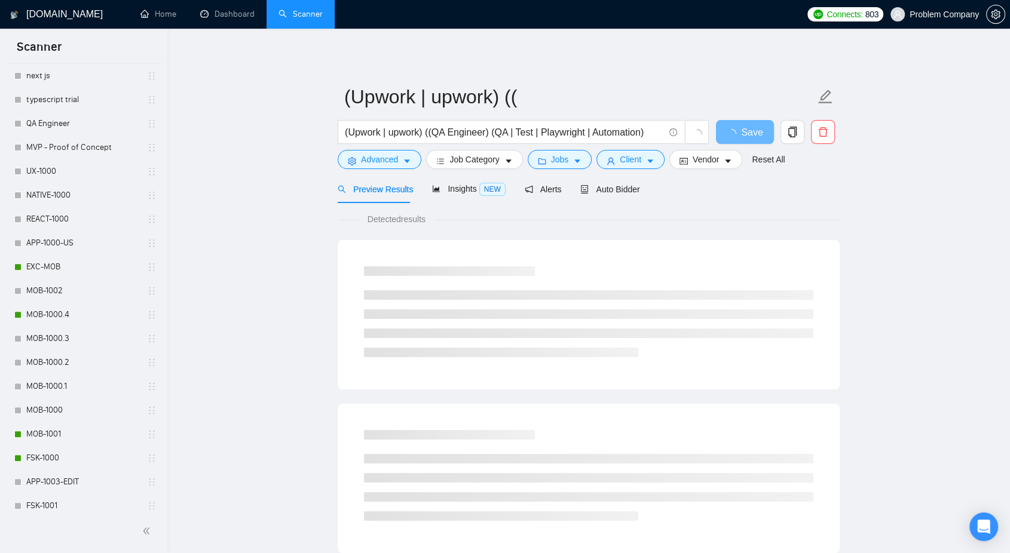
scroll to position [568, 0]
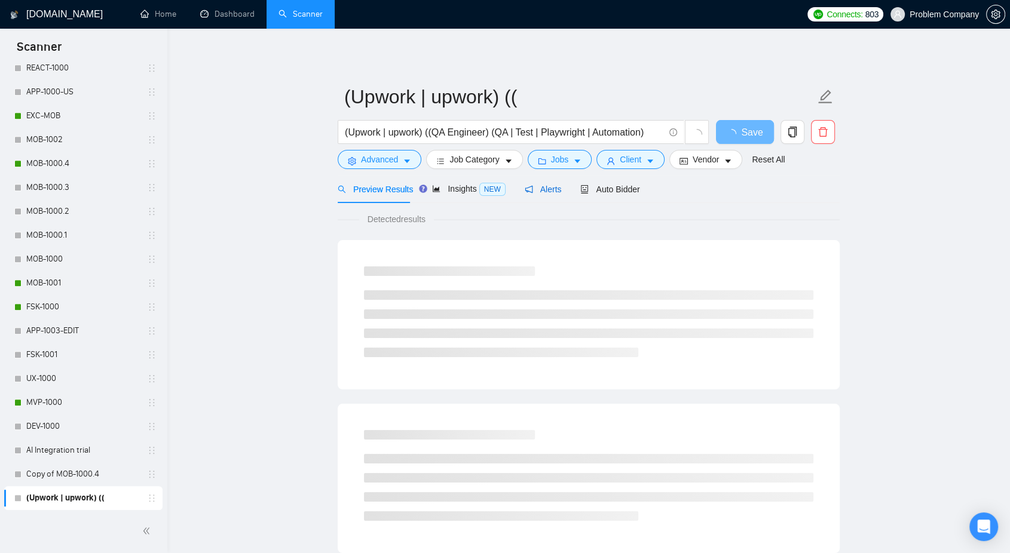
click at [533, 191] on icon "notification" at bounding box center [529, 189] width 8 height 8
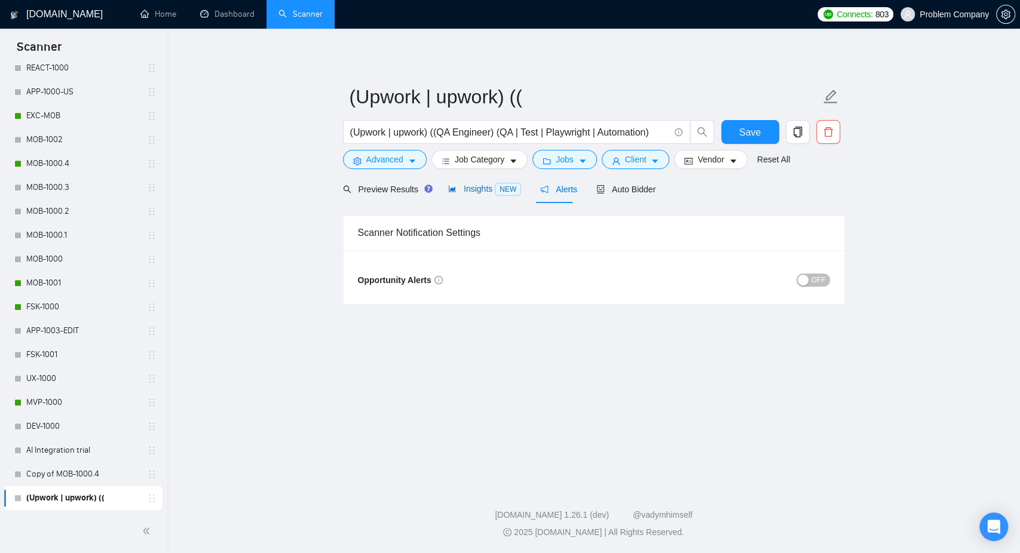
click at [495, 185] on span "NEW" at bounding box center [508, 189] width 26 height 13
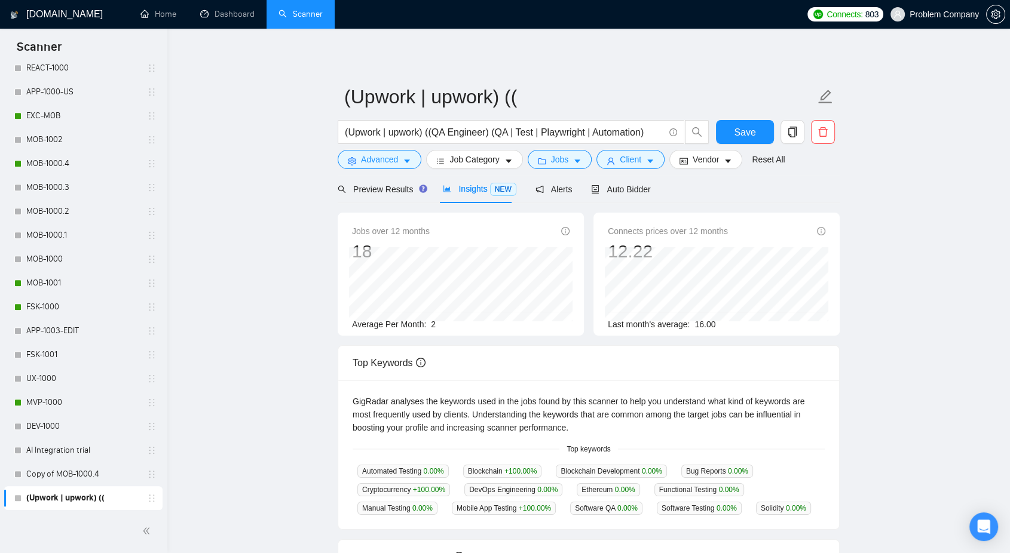
click at [569, 190] on div "Preview Results Insights NEW Alerts Auto Bidder" at bounding box center [494, 189] width 313 height 28
click at [558, 188] on span "Alerts" at bounding box center [553, 190] width 37 height 10
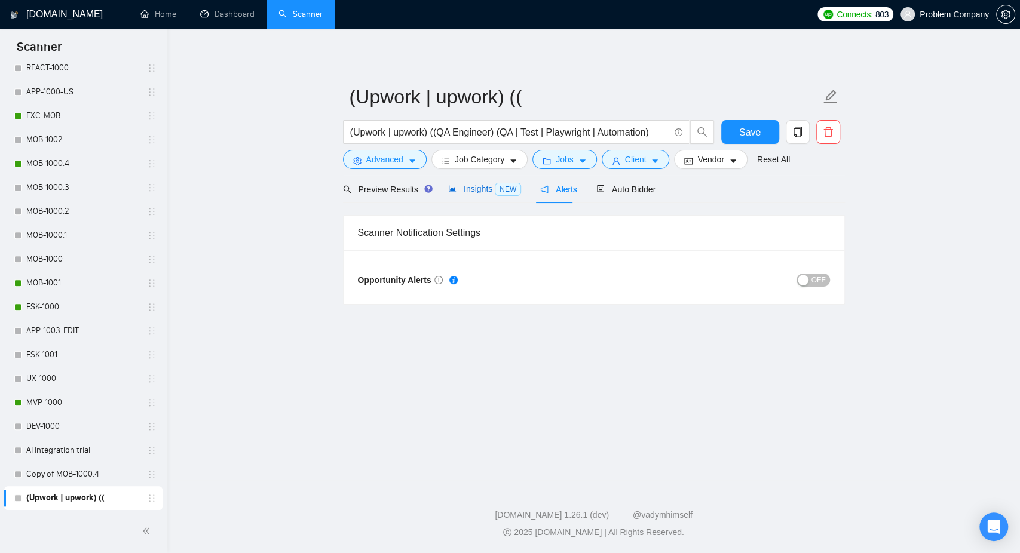
click at [495, 191] on span "NEW" at bounding box center [508, 189] width 26 height 13
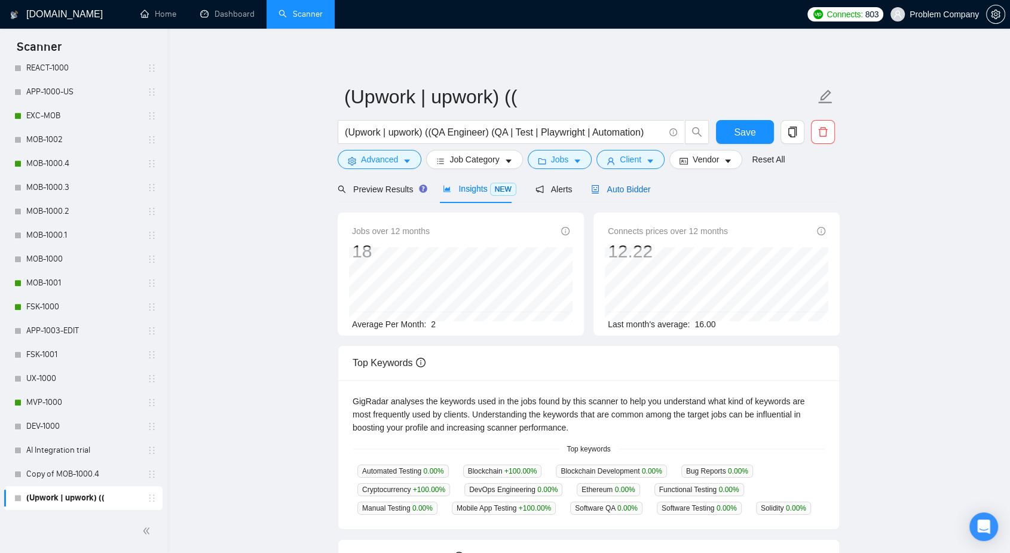
click at [621, 190] on span "Auto Bidder" at bounding box center [620, 190] width 59 height 10
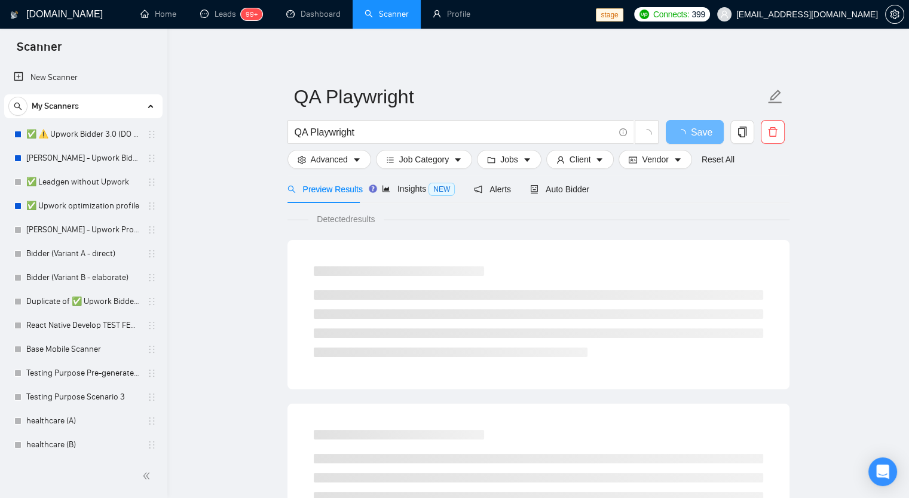
drag, startPoint x: 0, startPoint y: 0, endPoint x: 566, endPoint y: 63, distance: 570.0
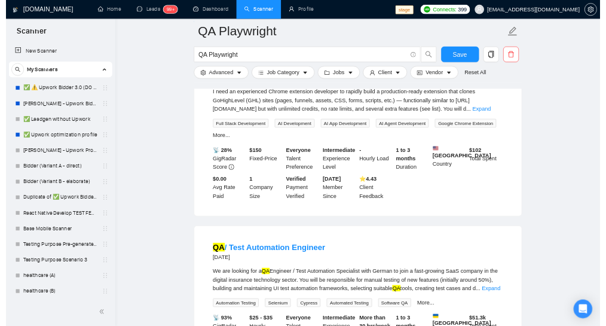
scroll to position [120, 0]
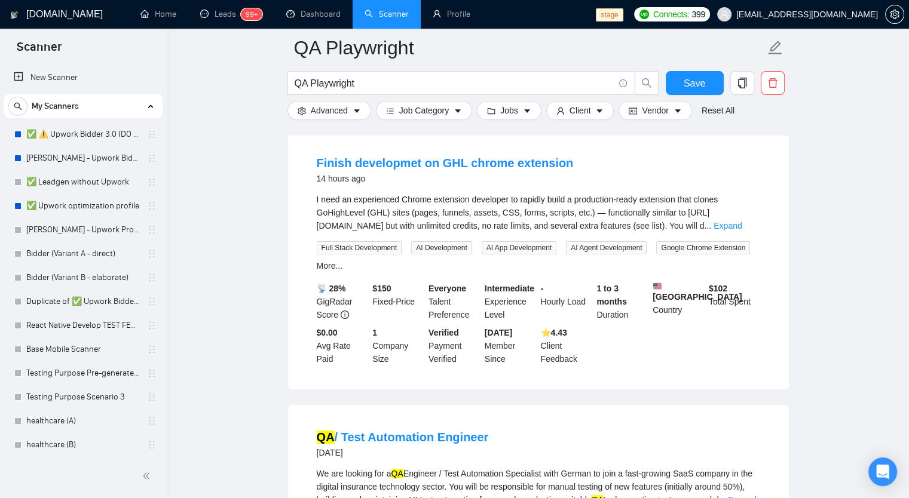
click at [76, 113] on span "My Scanners" at bounding box center [55, 106] width 47 height 24
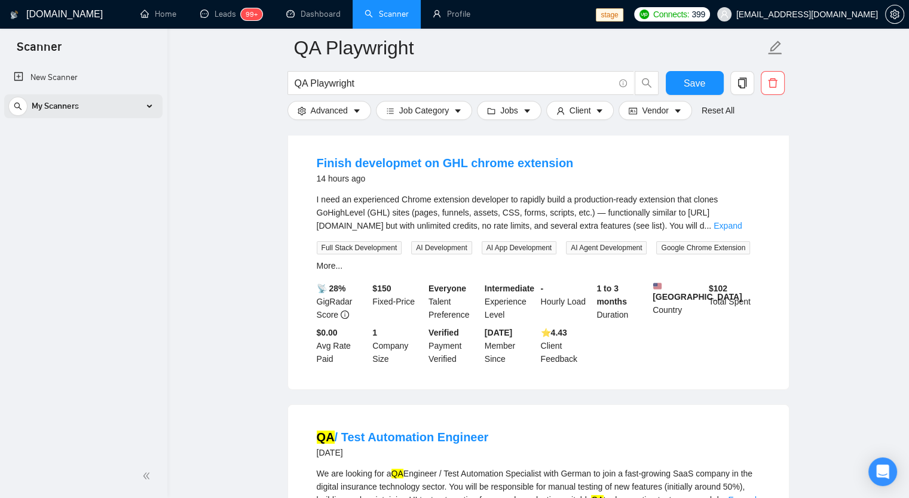
click at [130, 107] on div "My Scanners" at bounding box center [83, 106] width 150 height 24
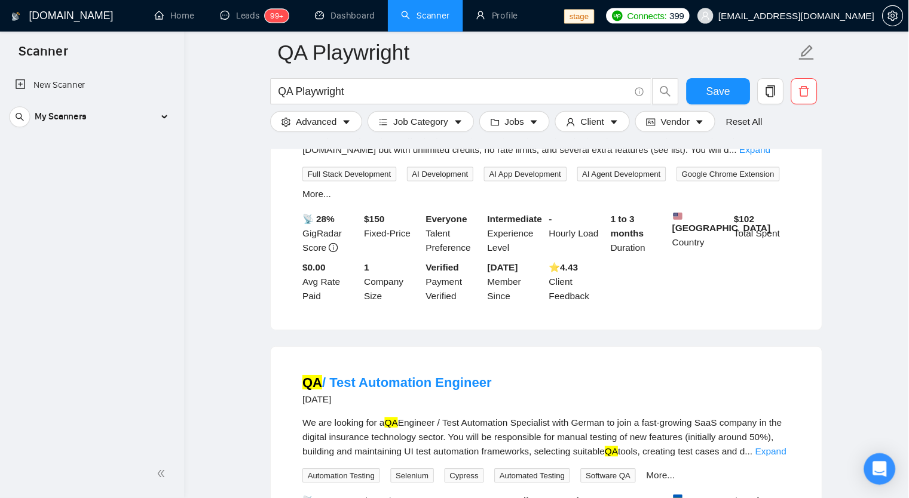
scroll to position [209, 0]
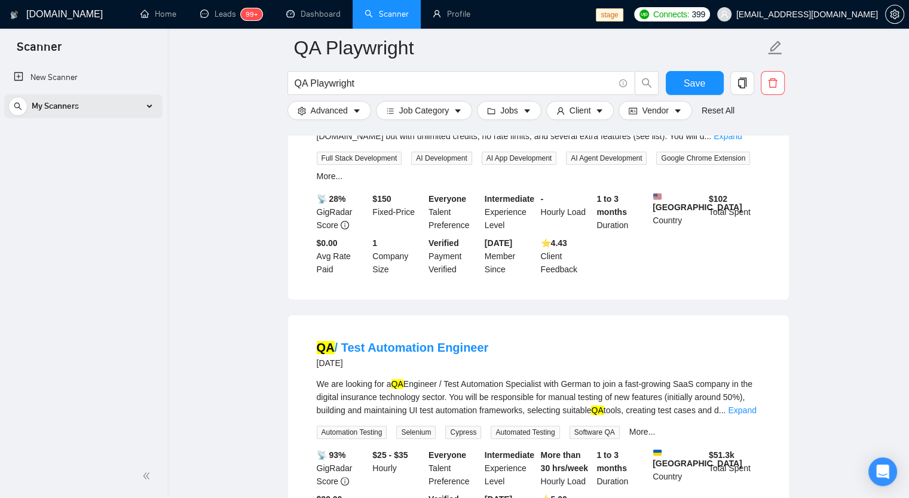
click at [67, 109] on span "My Scanners" at bounding box center [55, 106] width 47 height 24
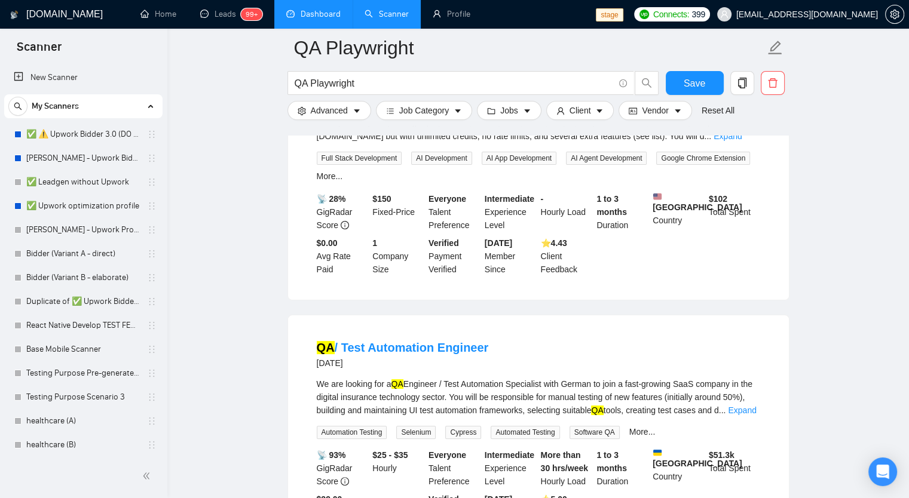
click at [332, 9] on link "Dashboard" at bounding box center [313, 14] width 54 height 10
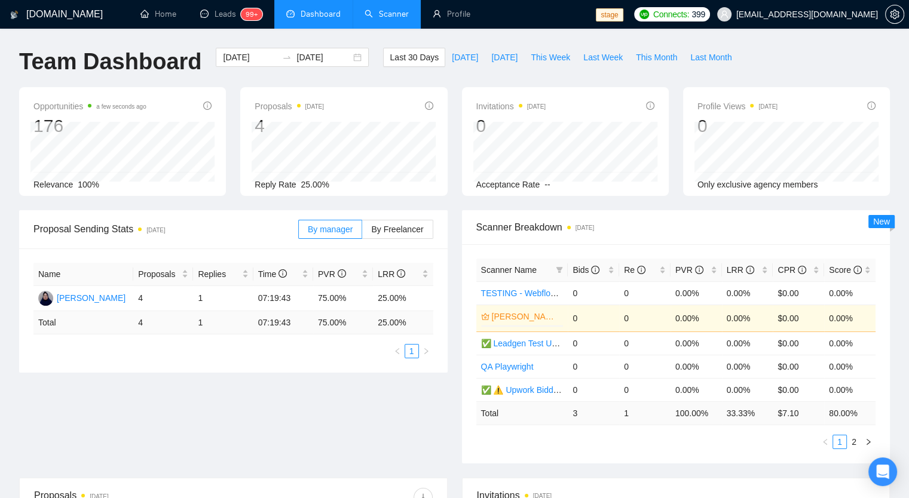
click at [383, 19] on link "Scanner" at bounding box center [387, 14] width 44 height 10
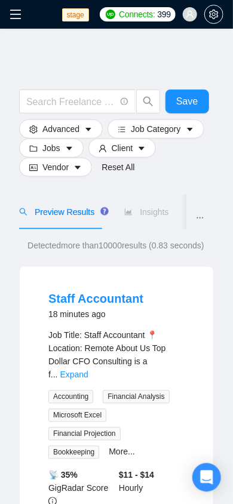
click at [18, 15] on icon "menu" at bounding box center [16, 14] width 12 height 12
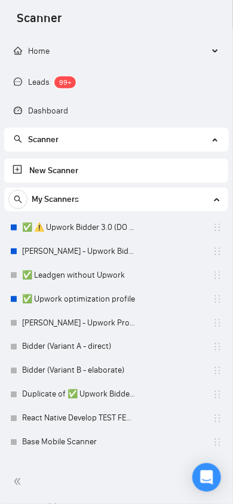
click at [222, 57] on div "Home" at bounding box center [116, 51] width 225 height 24
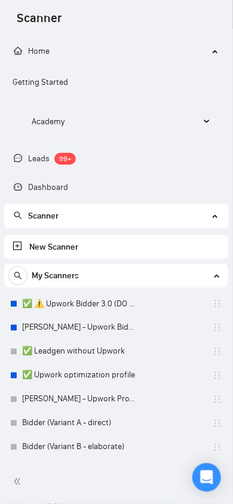
click at [203, 57] on span "Home" at bounding box center [111, 51] width 195 height 24
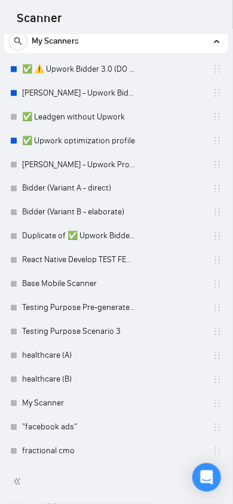
scroll to position [60, 0]
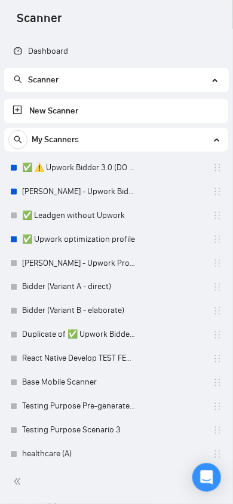
click at [65, 139] on span "My Scanners" at bounding box center [55, 140] width 47 height 24
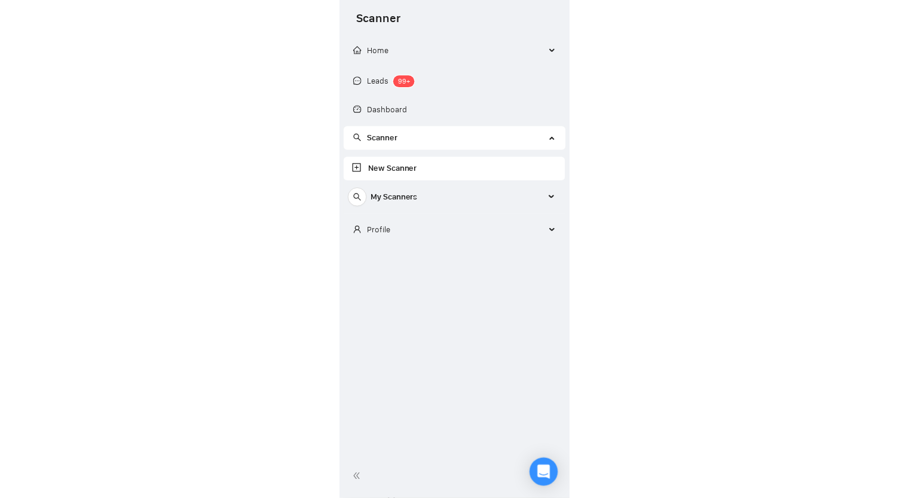
scroll to position [0, 0]
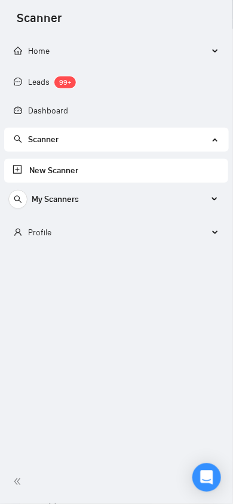
click at [48, 232] on span "Profile" at bounding box center [39, 233] width 23 height 10
click at [35, 268] on link "Profile" at bounding box center [24, 264] width 23 height 10
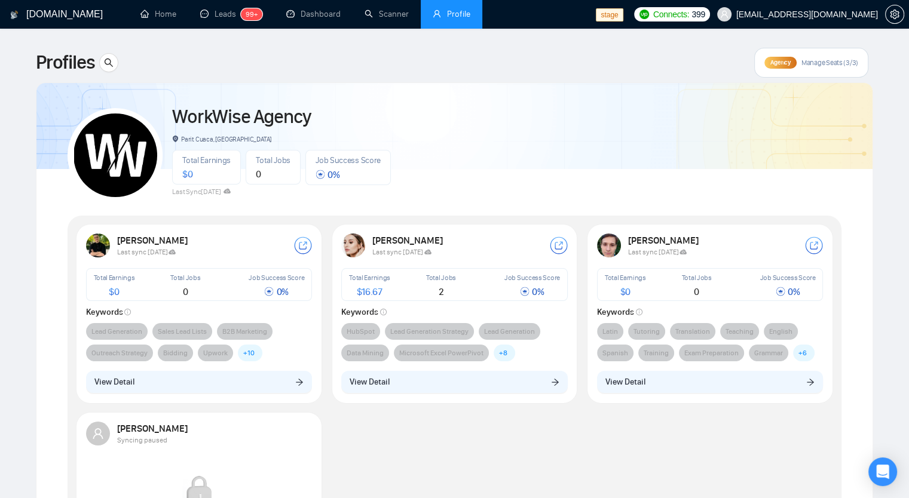
click at [451, 18] on span "Profile" at bounding box center [458, 14] width 23 height 10
click at [392, 17] on link "Scanner" at bounding box center [387, 14] width 44 height 10
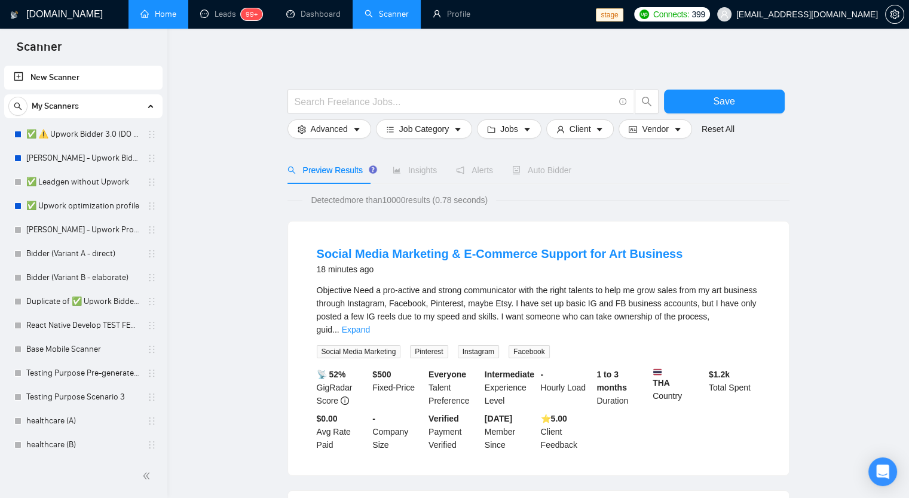
click at [164, 18] on link "Home" at bounding box center [158, 14] width 36 height 10
